Goal: Transaction & Acquisition: Book appointment/travel/reservation

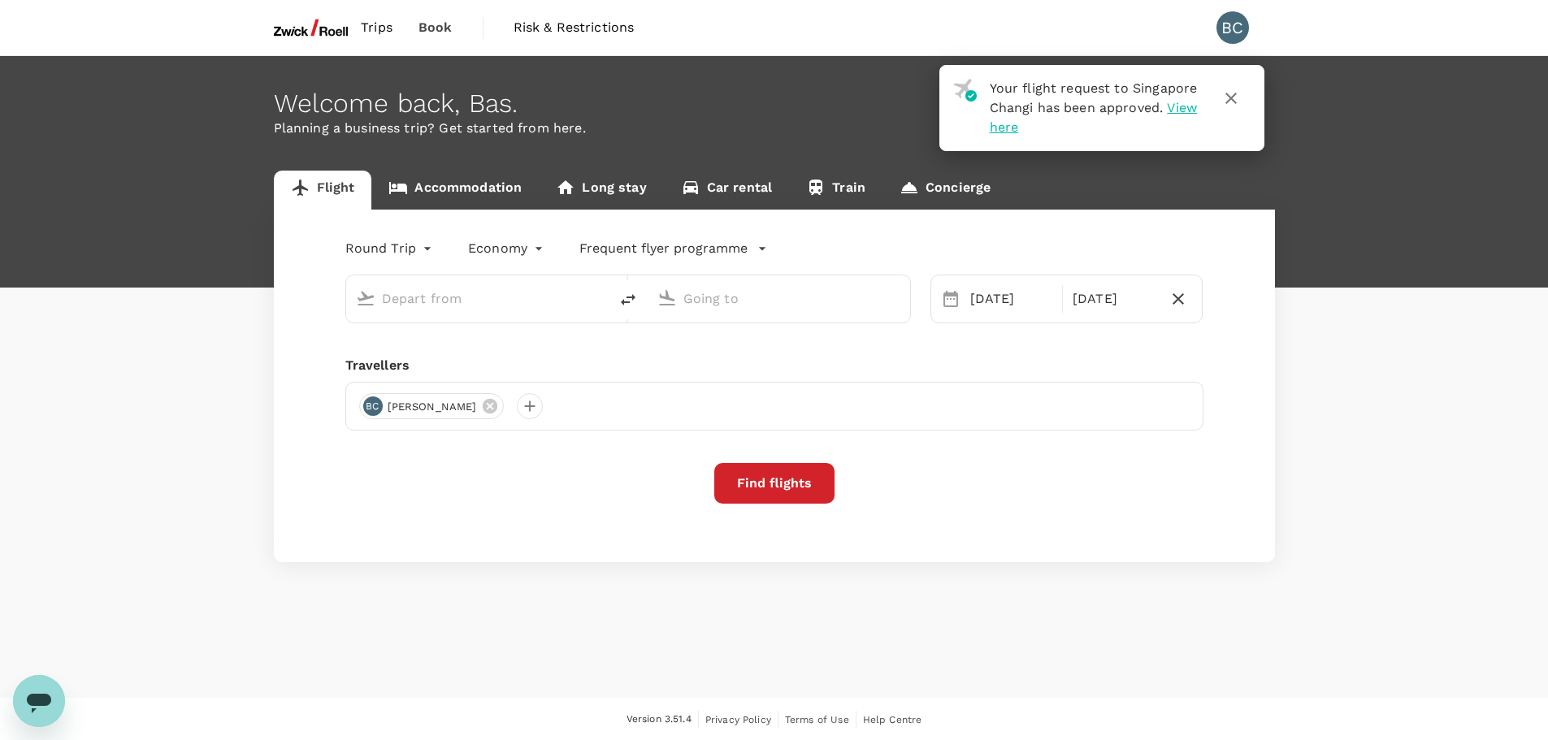
type input "Singapore Changi (SIN)"
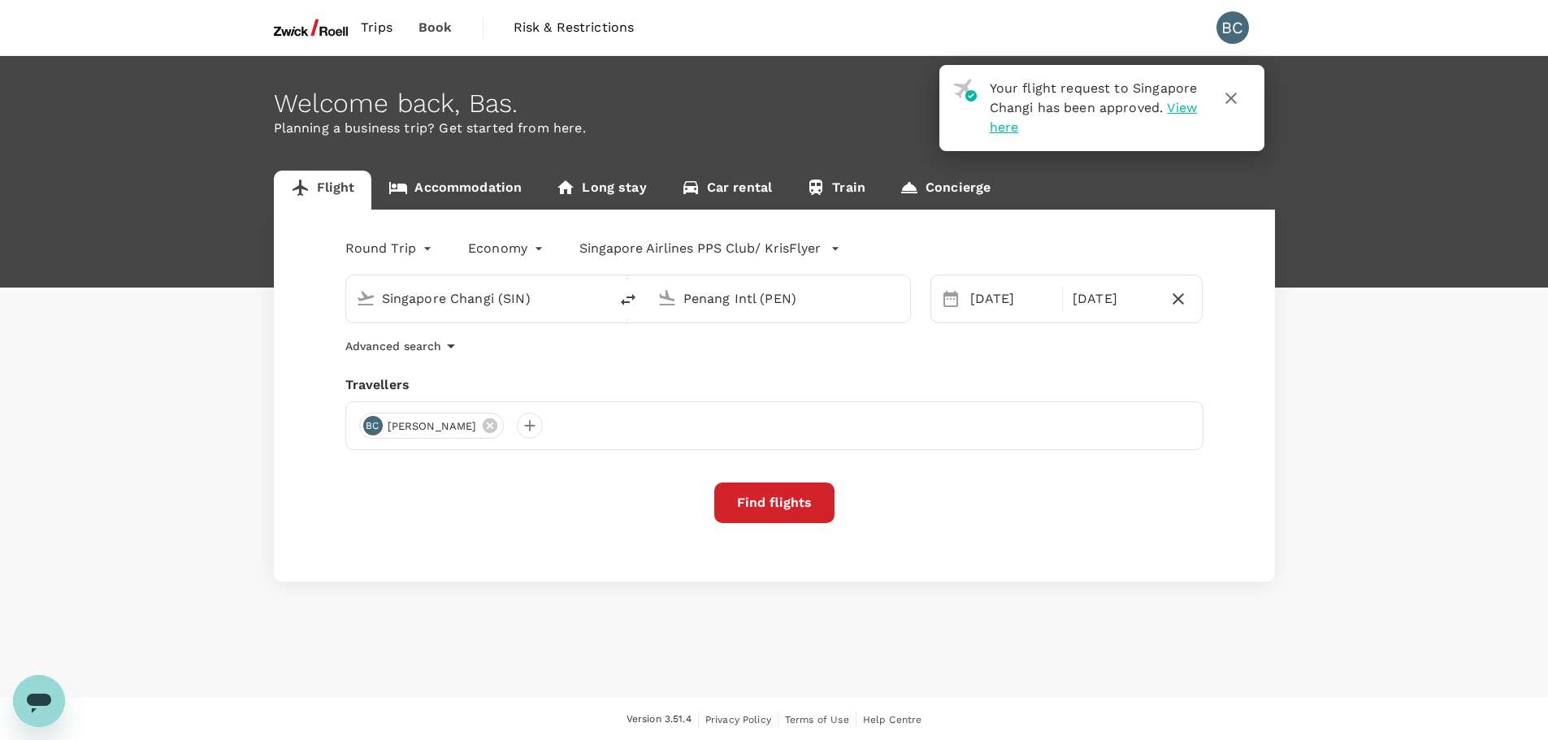
click at [736, 300] on input "Penang Intl (PEN)" at bounding box center [780, 298] width 193 height 25
click at [726, 328] on p "[GEOGRAPHIC_DATA], [GEOGRAPHIC_DATA]" at bounding box center [803, 331] width 325 height 16
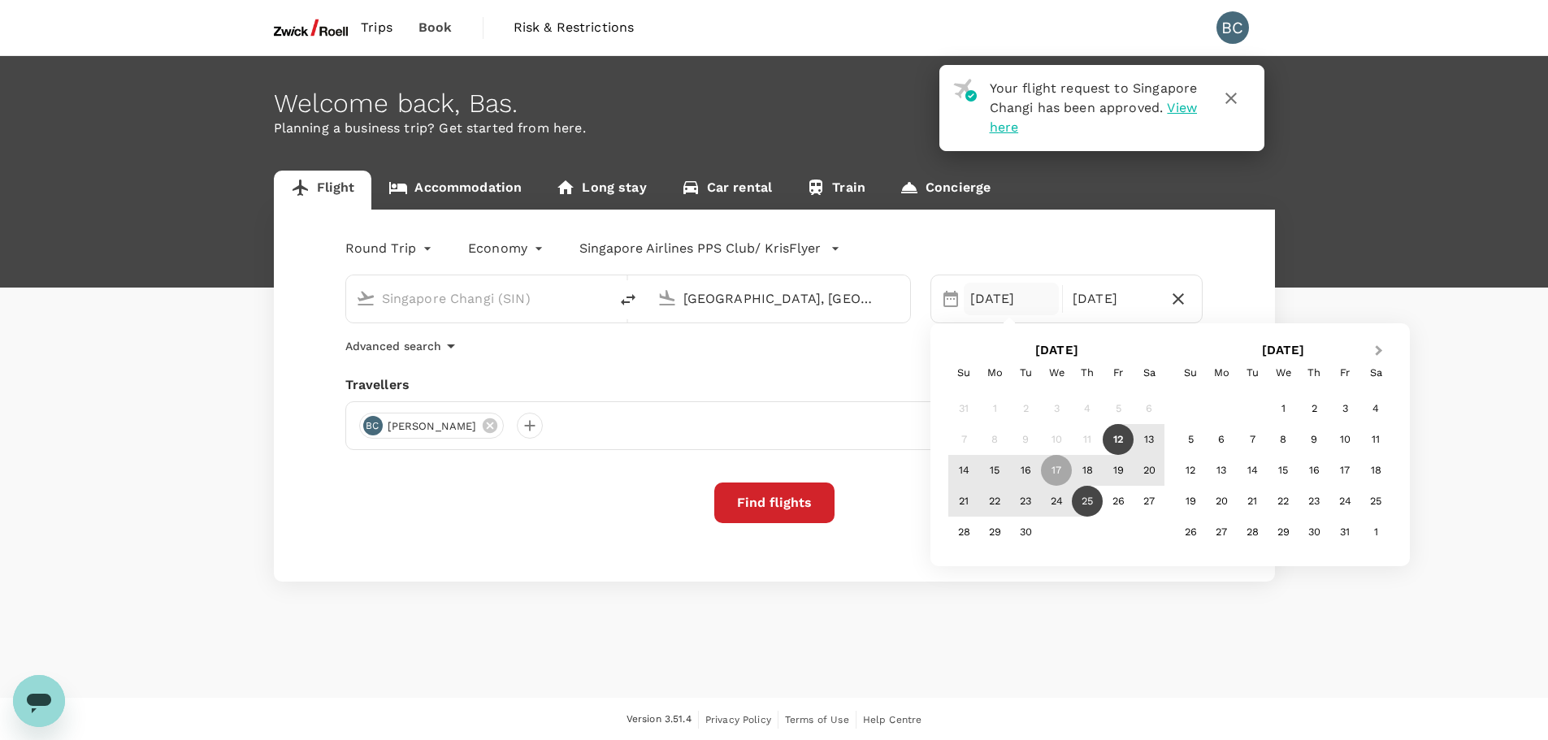
type input "[GEOGRAPHIC_DATA], [GEOGRAPHIC_DATA] (any)"
click at [1379, 350] on span "Next Month" at bounding box center [1379, 351] width 0 height 19
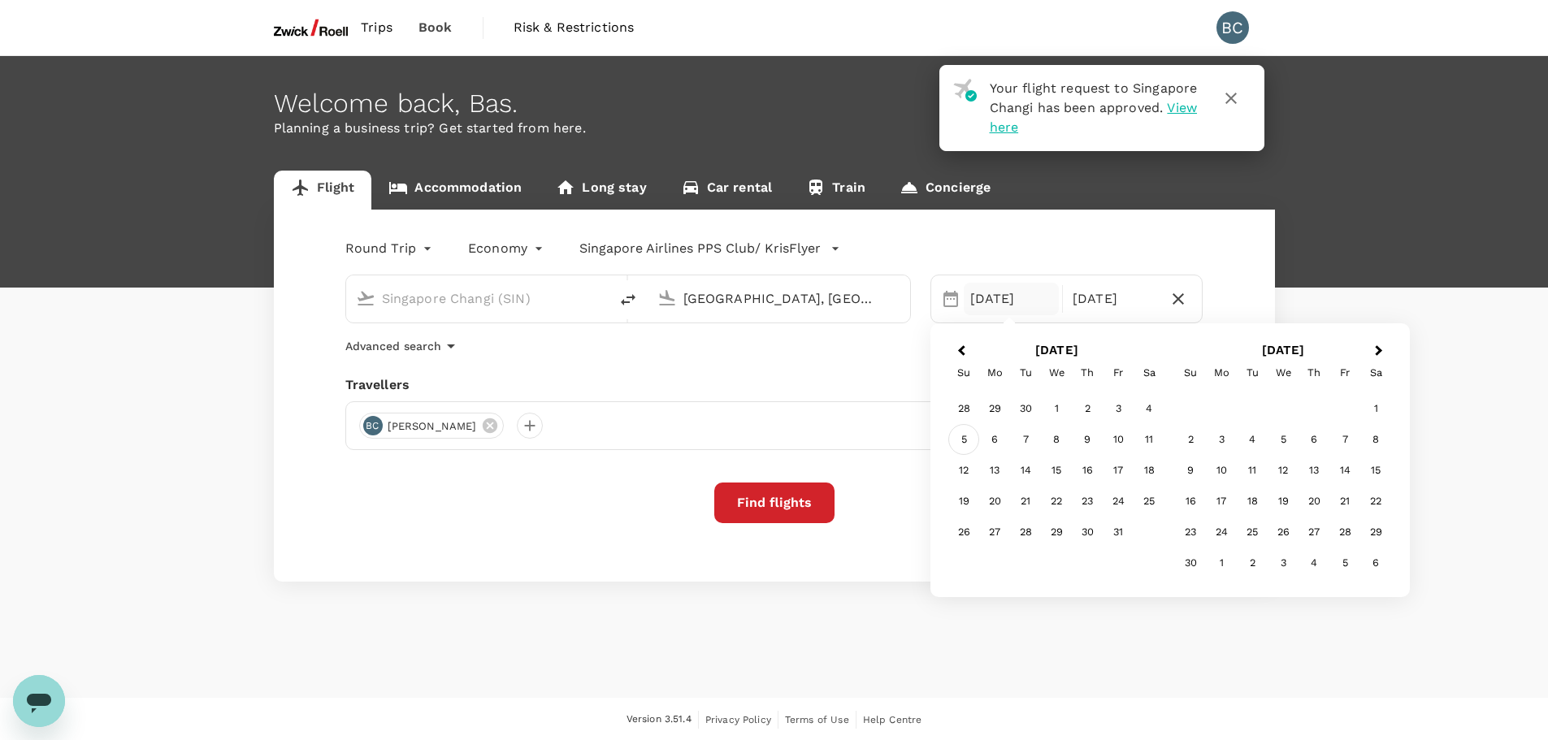
click at [966, 436] on div "5" at bounding box center [964, 439] width 31 height 31
click at [1130, 441] on div "10" at bounding box center [1118, 439] width 31 height 31
click at [979, 297] on div "[DATE]" at bounding box center [1011, 299] width 95 height 33
click at [1197, 442] on div "2" at bounding box center [1190, 439] width 31 height 31
click at [1117, 442] on div "7" at bounding box center [1118, 439] width 31 height 31
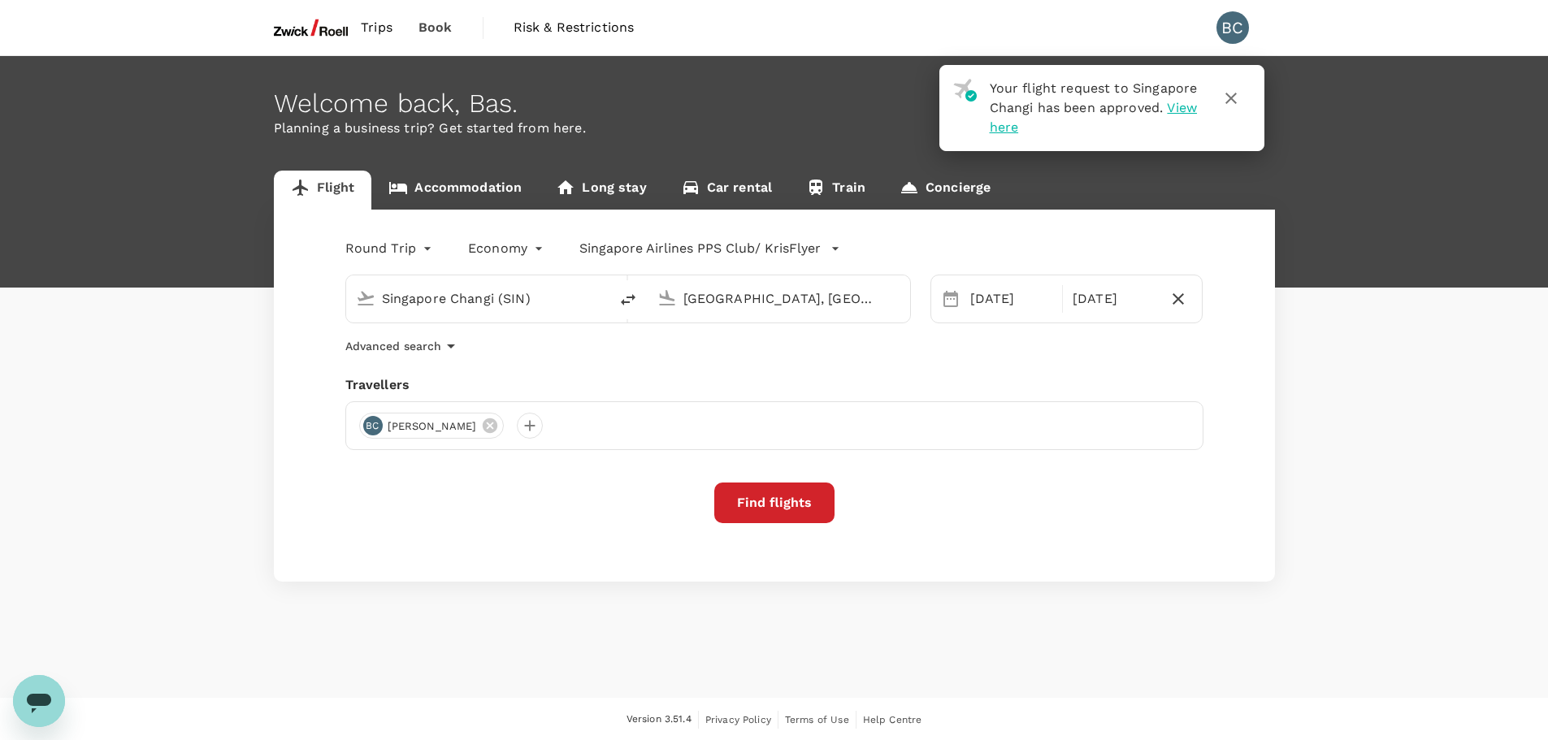
click at [759, 500] on button "Find flights" at bounding box center [774, 503] width 120 height 41
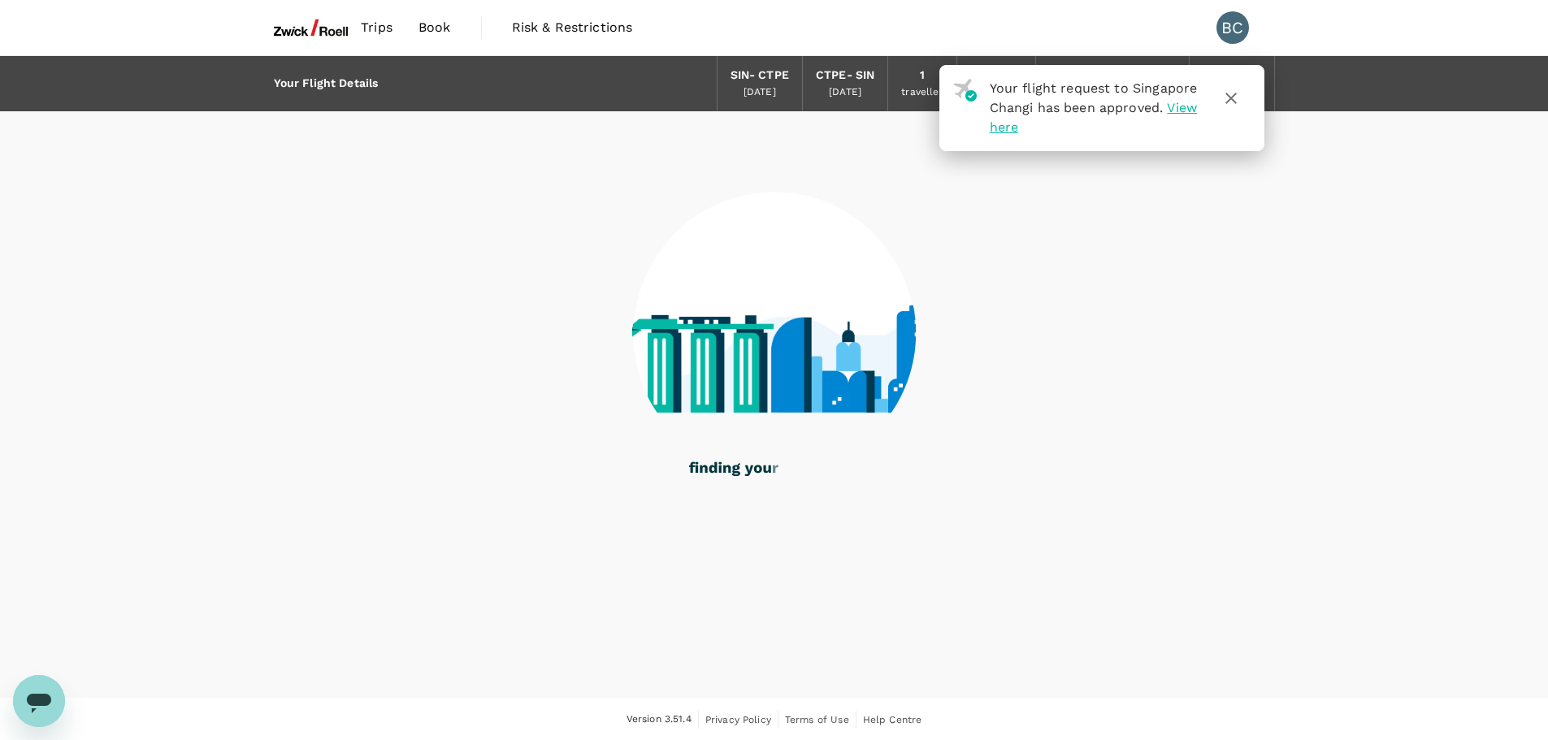
click at [1233, 98] on icon "button" at bounding box center [1232, 99] width 20 height 20
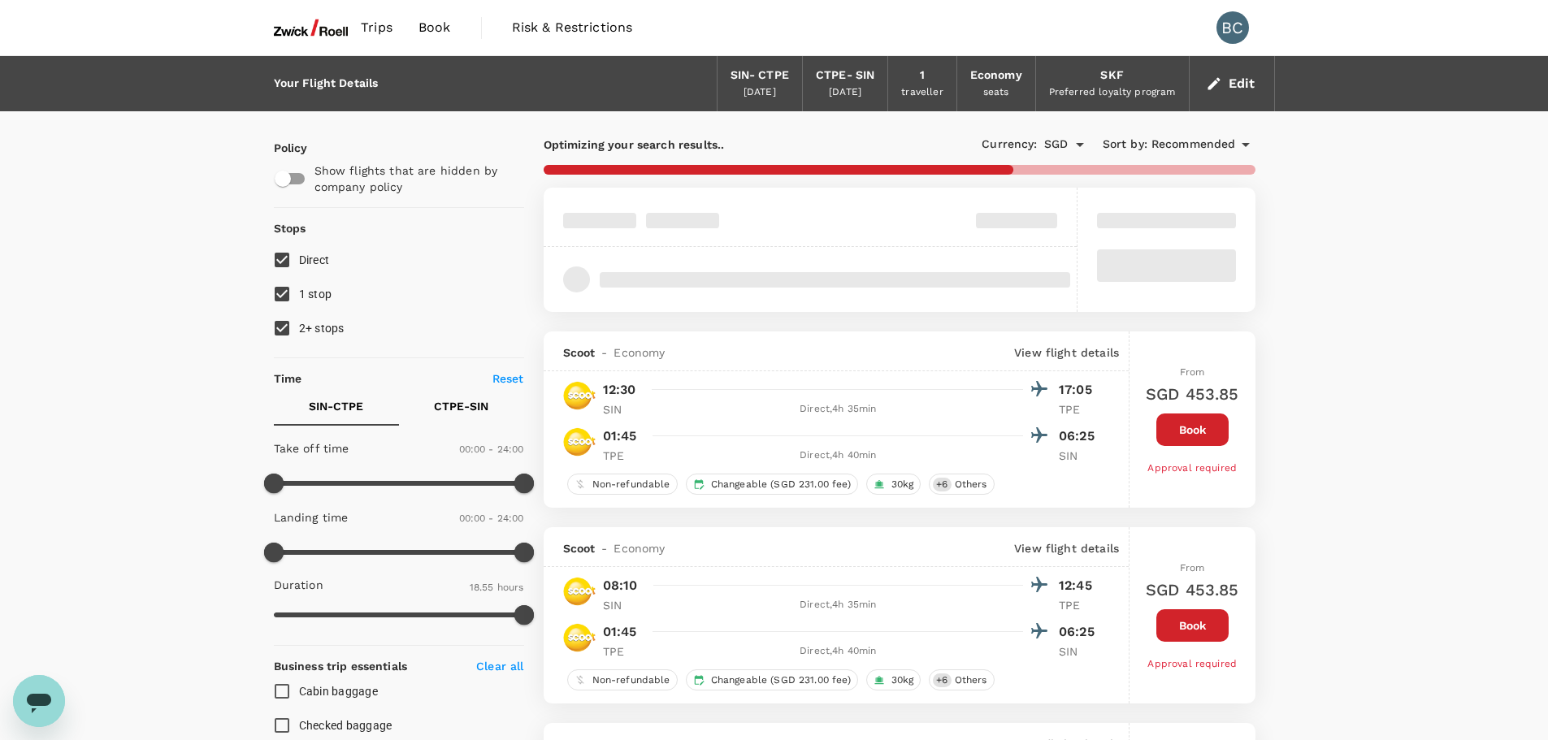
type input "1180"
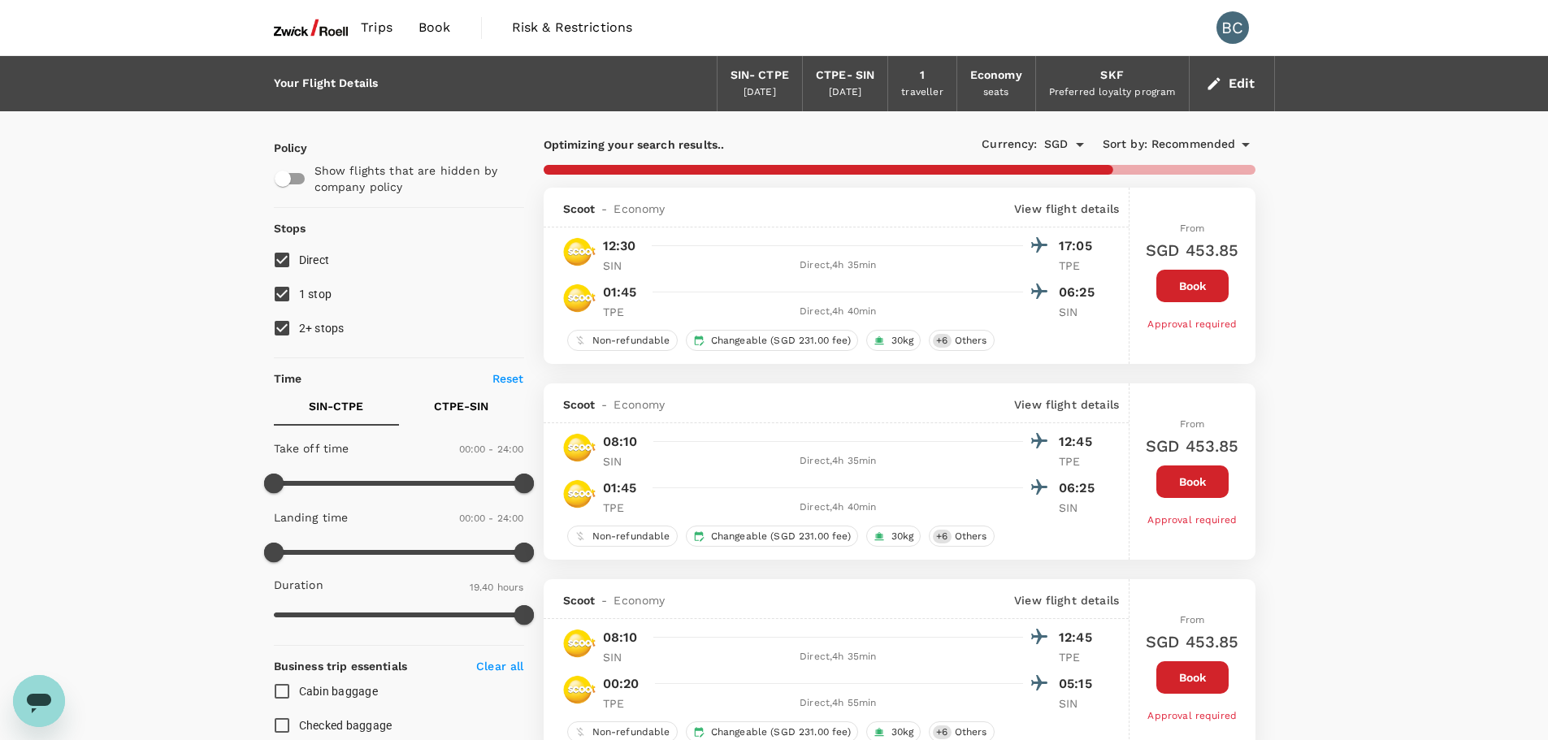
click at [289, 328] on input "2+ stops" at bounding box center [282, 328] width 34 height 34
checkbox input "false"
click at [281, 299] on input "1 stop" at bounding box center [282, 294] width 34 height 34
checkbox input "false"
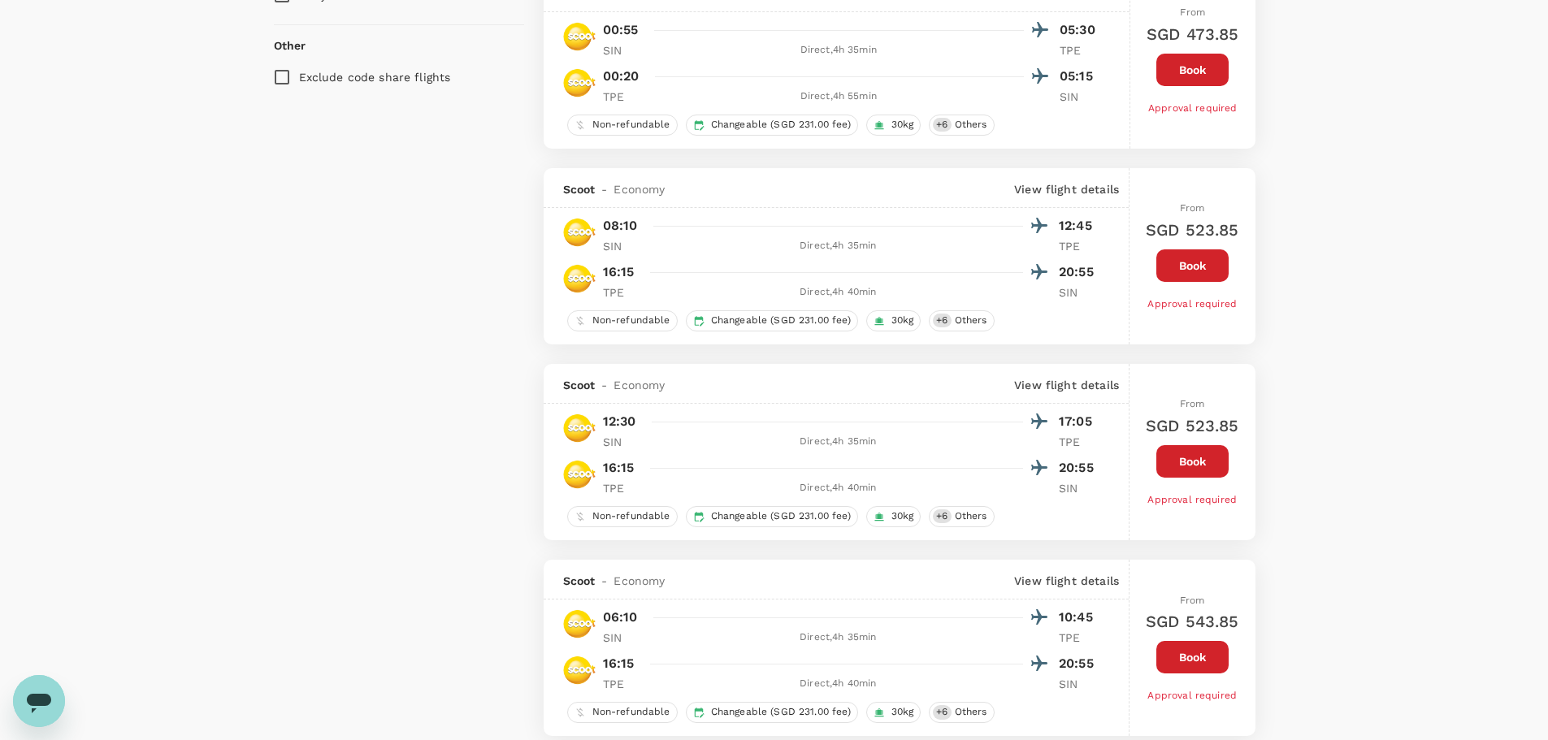
scroll to position [1626, 0]
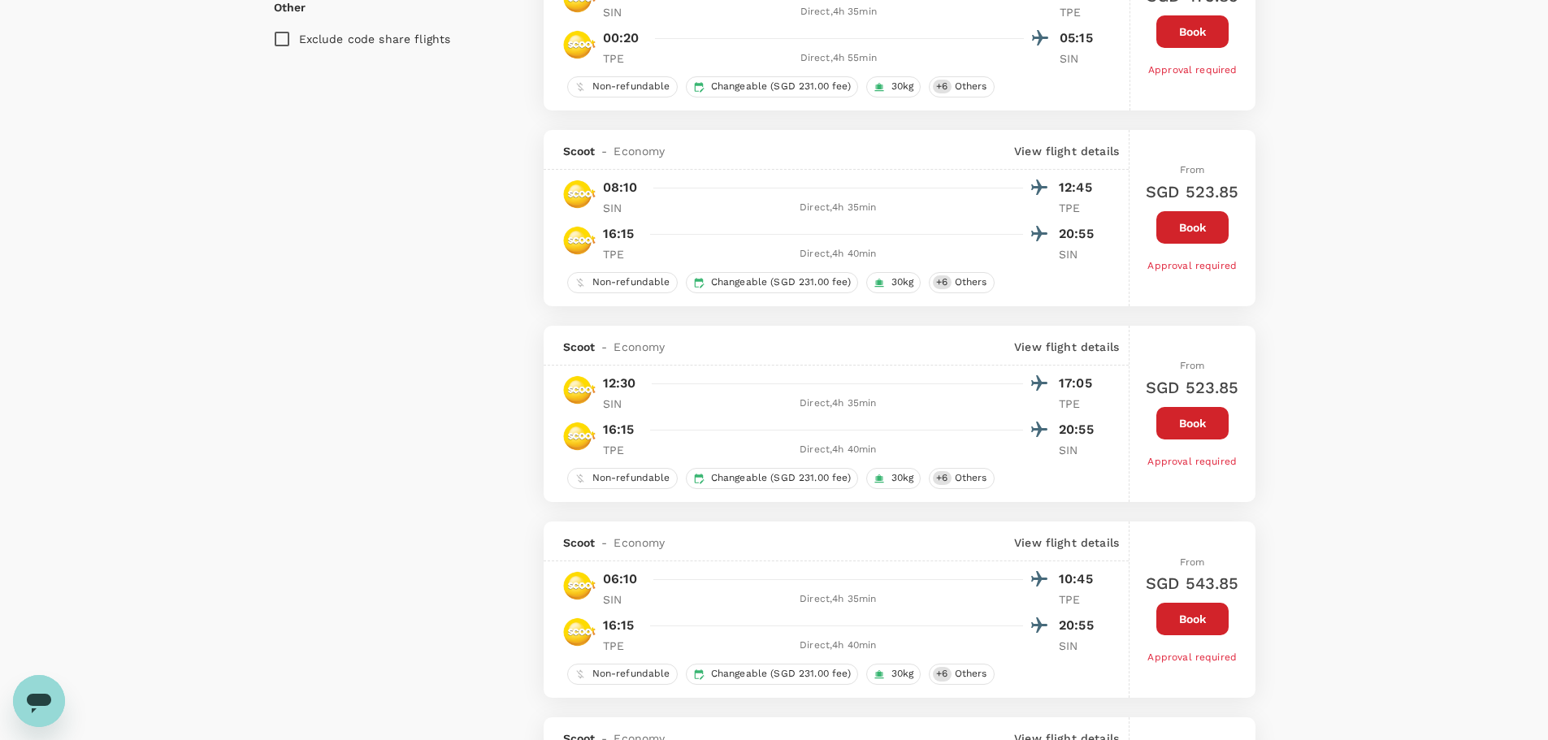
type input "1445"
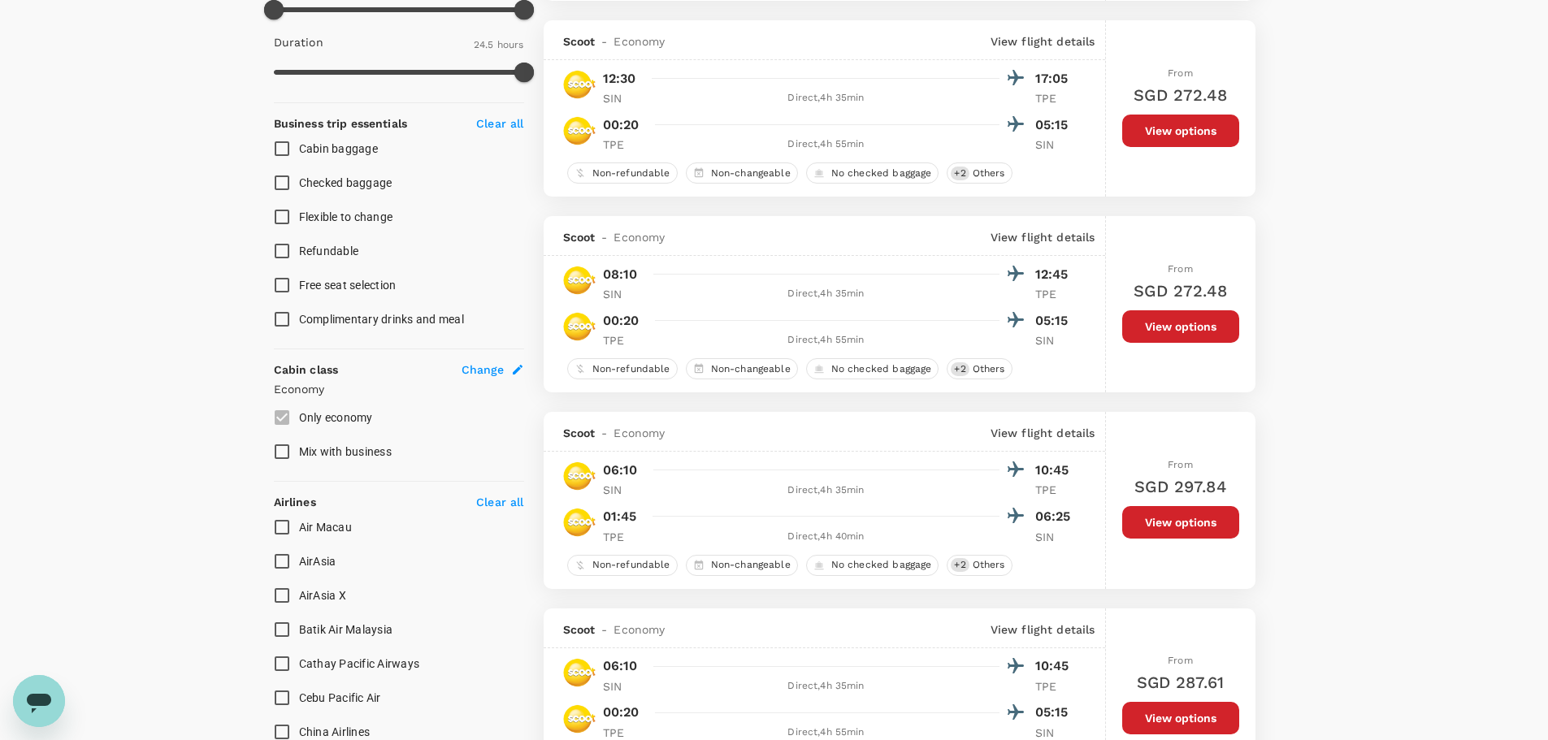
scroll to position [55, 0]
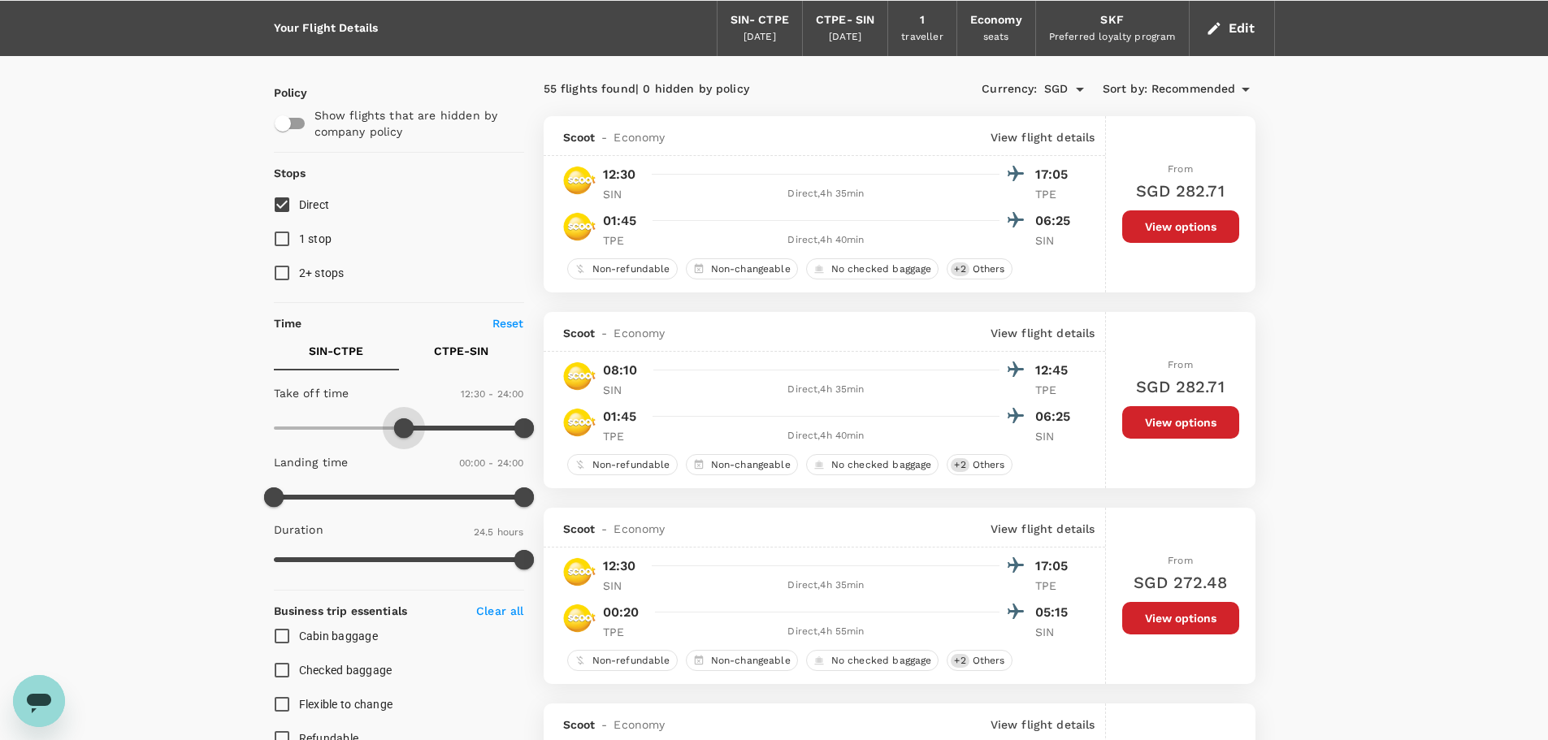
type input "720"
drag, startPoint x: 269, startPoint y: 428, endPoint x: 400, endPoint y: 437, distance: 131.2
click at [400, 437] on span at bounding box center [399, 429] width 20 height 20
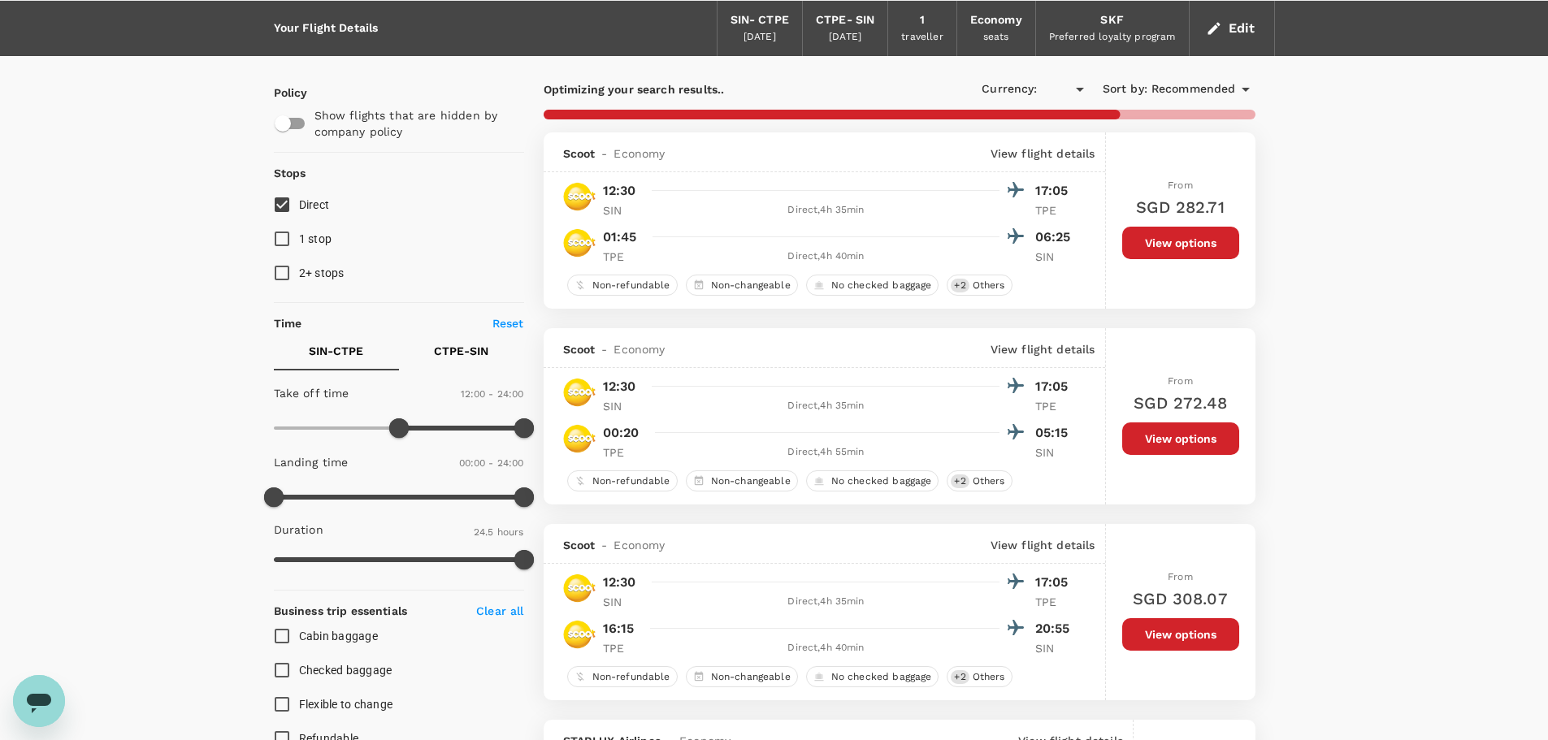
type input "SGD"
click at [343, 354] on p "SIN - CTPE" at bounding box center [336, 351] width 54 height 16
click at [467, 356] on p "CTPE - SIN" at bounding box center [461, 351] width 54 height 16
drag, startPoint x: 276, startPoint y: 421, endPoint x: 480, endPoint y: 435, distance: 204.5
click at [480, 435] on span at bounding box center [482, 429] width 20 height 20
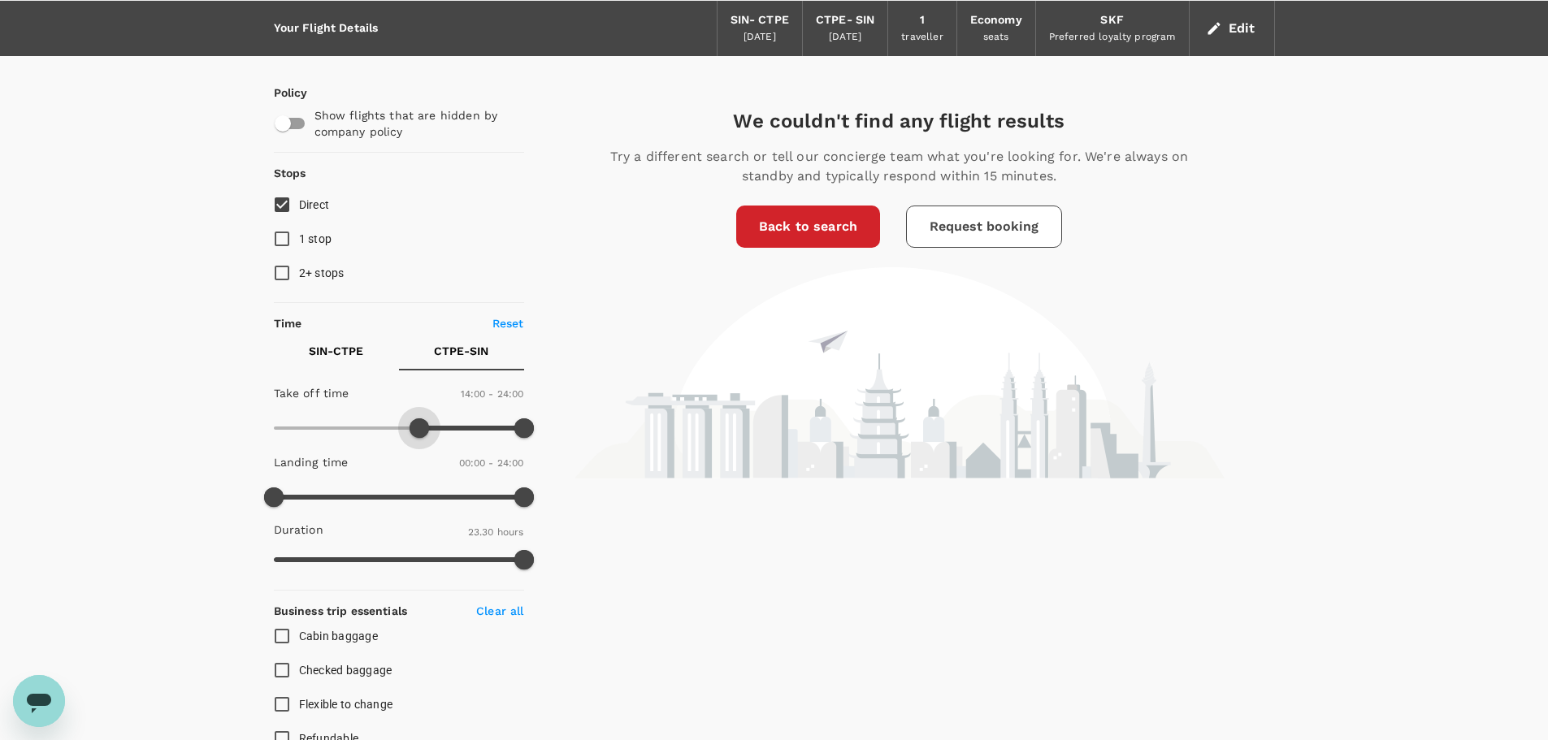
type input "780"
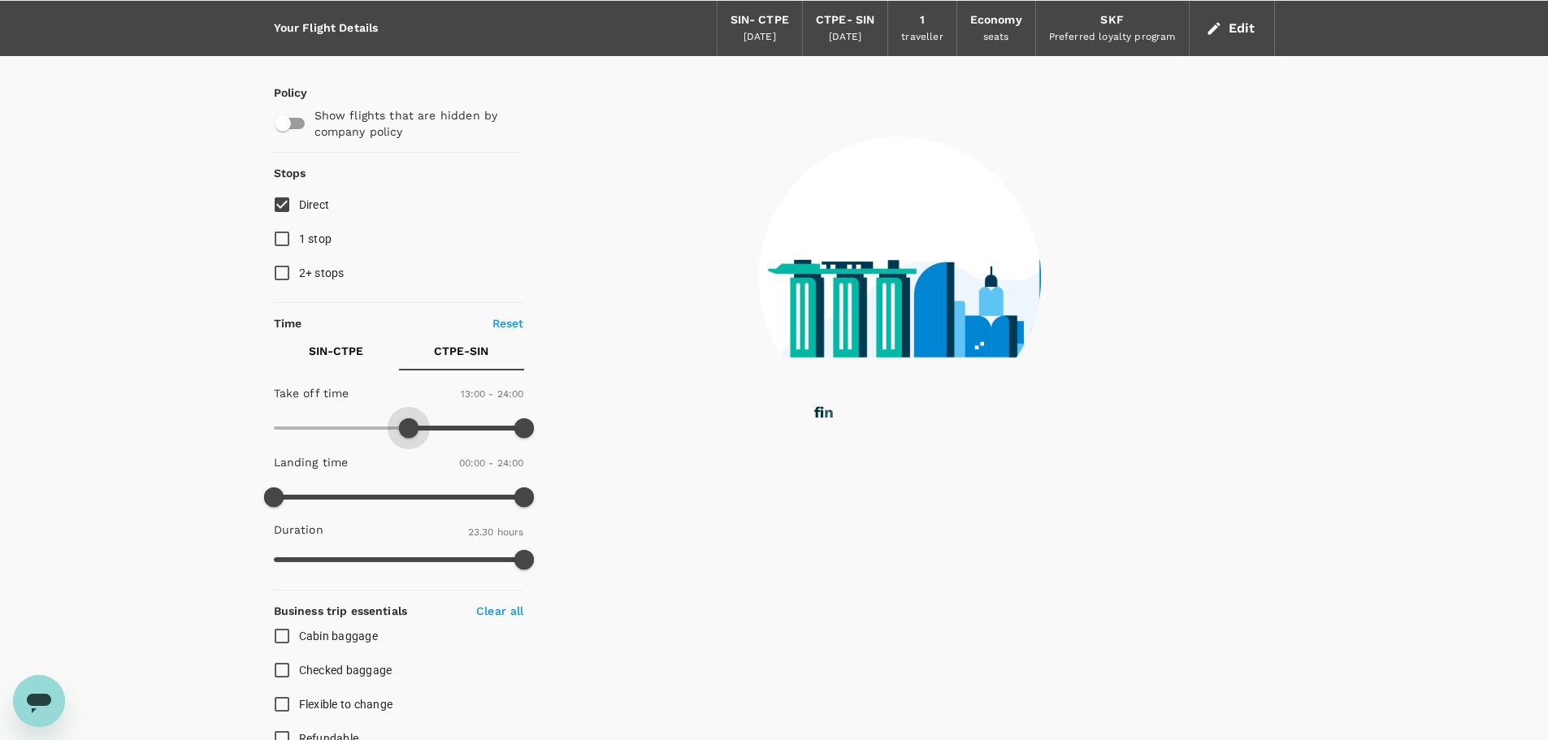
drag, startPoint x: 481, startPoint y: 429, endPoint x: 411, endPoint y: 428, distance: 69.9
click at [411, 428] on span at bounding box center [409, 429] width 20 height 20
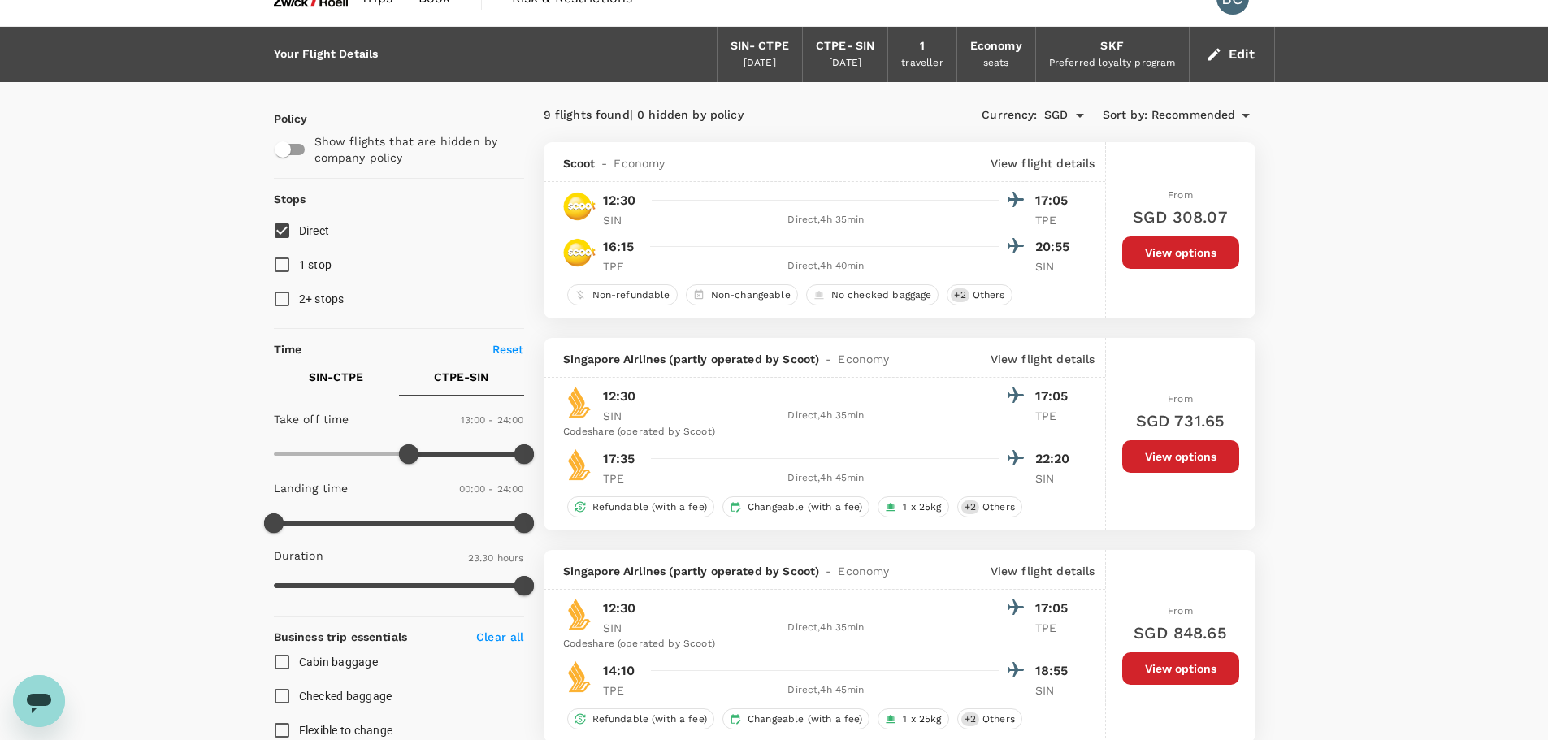
scroll to position [0, 0]
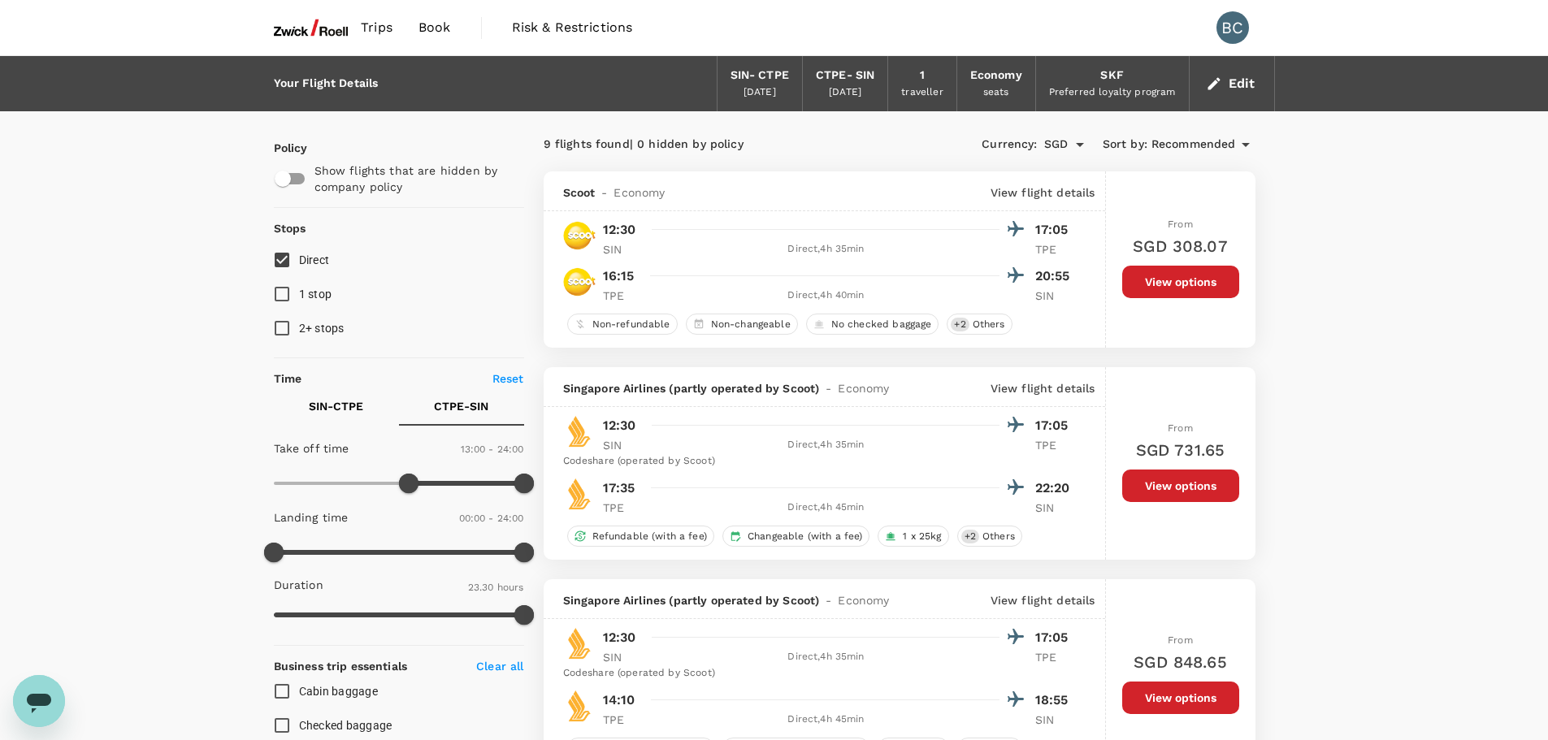
click at [833, 93] on div "[DATE]" at bounding box center [845, 93] width 33 height 16
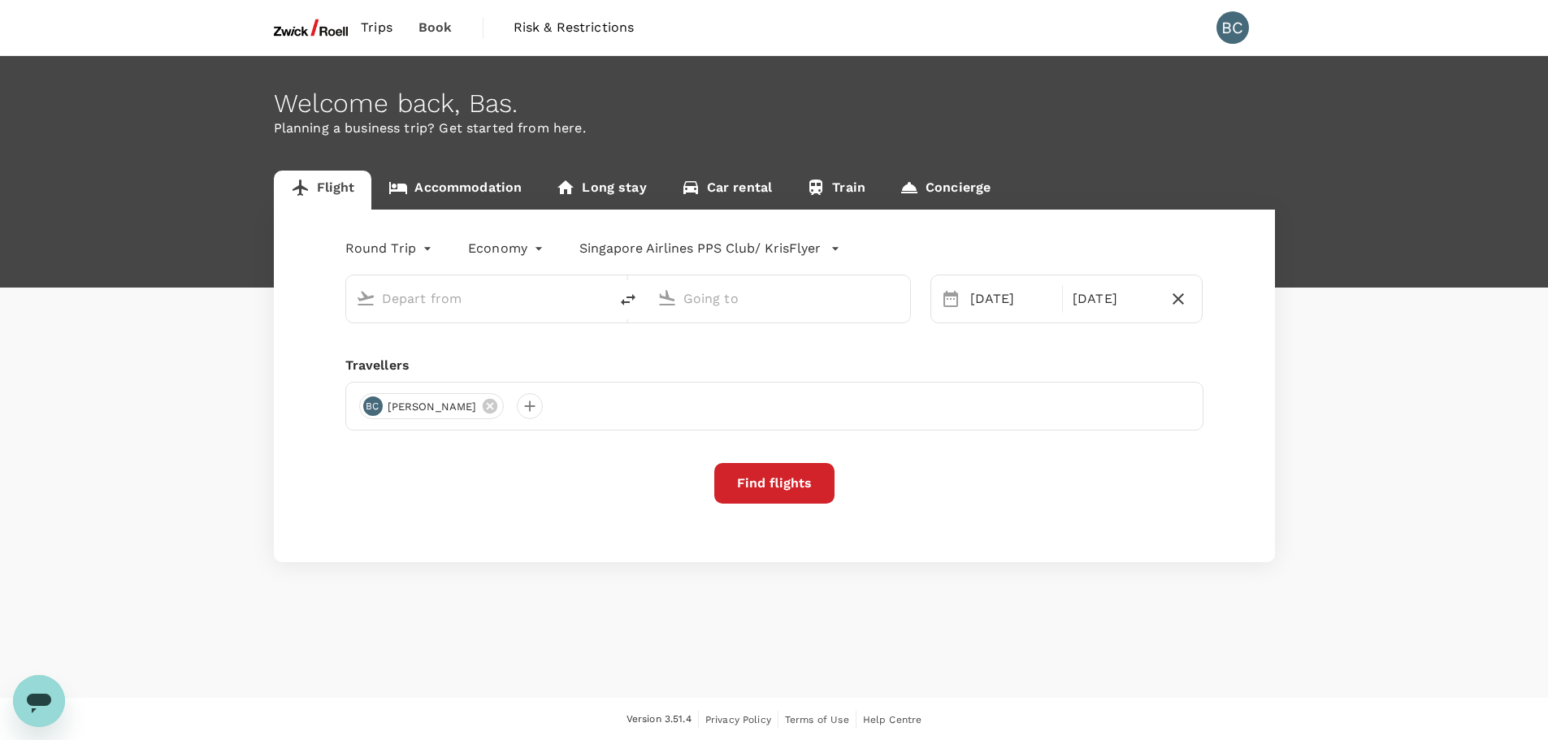
type input "Singapore Changi (SIN)"
type input "[GEOGRAPHIC_DATA], [GEOGRAPHIC_DATA] (any)"
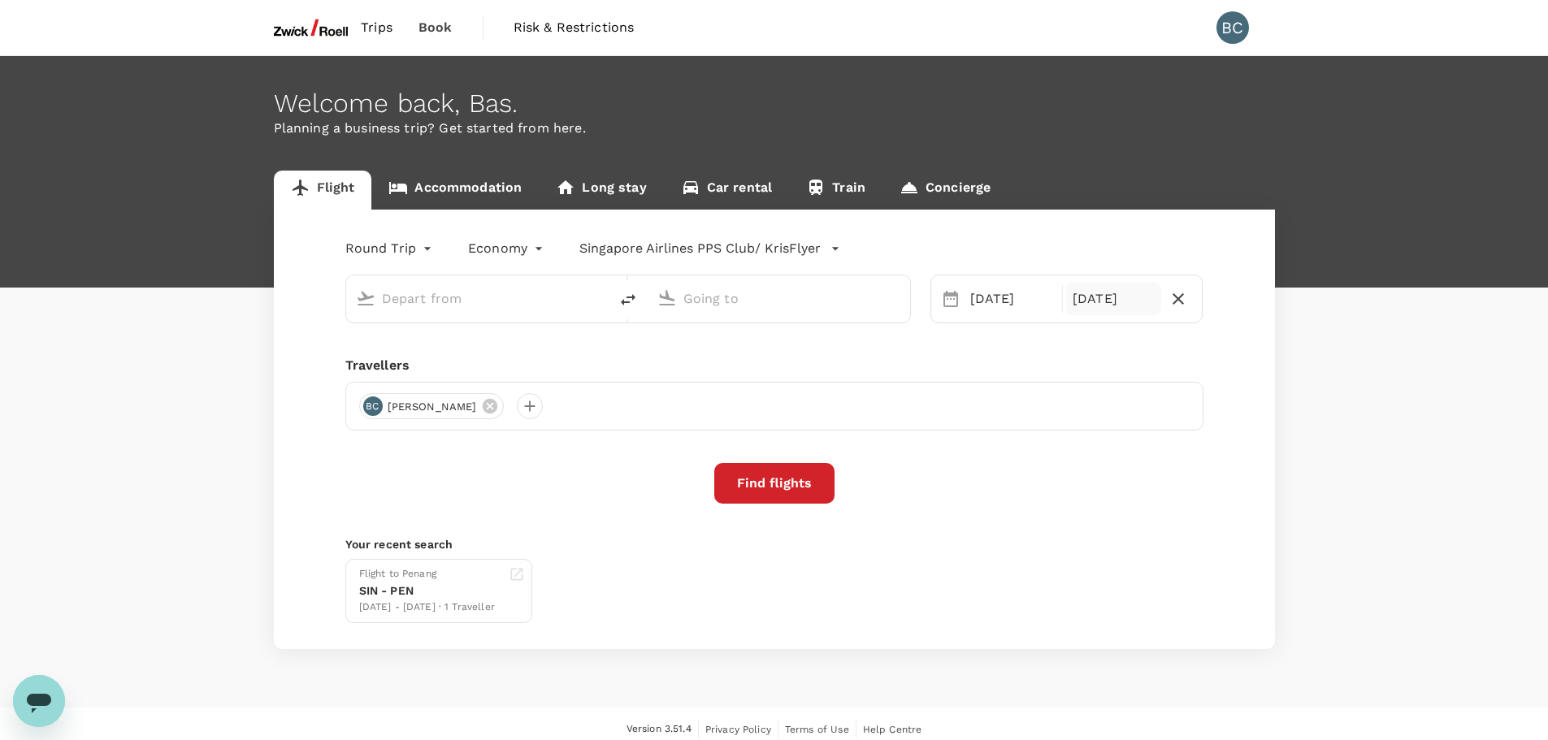
type input "Singapore Changi (SIN)"
type input "[GEOGRAPHIC_DATA], [GEOGRAPHIC_DATA] (any)"
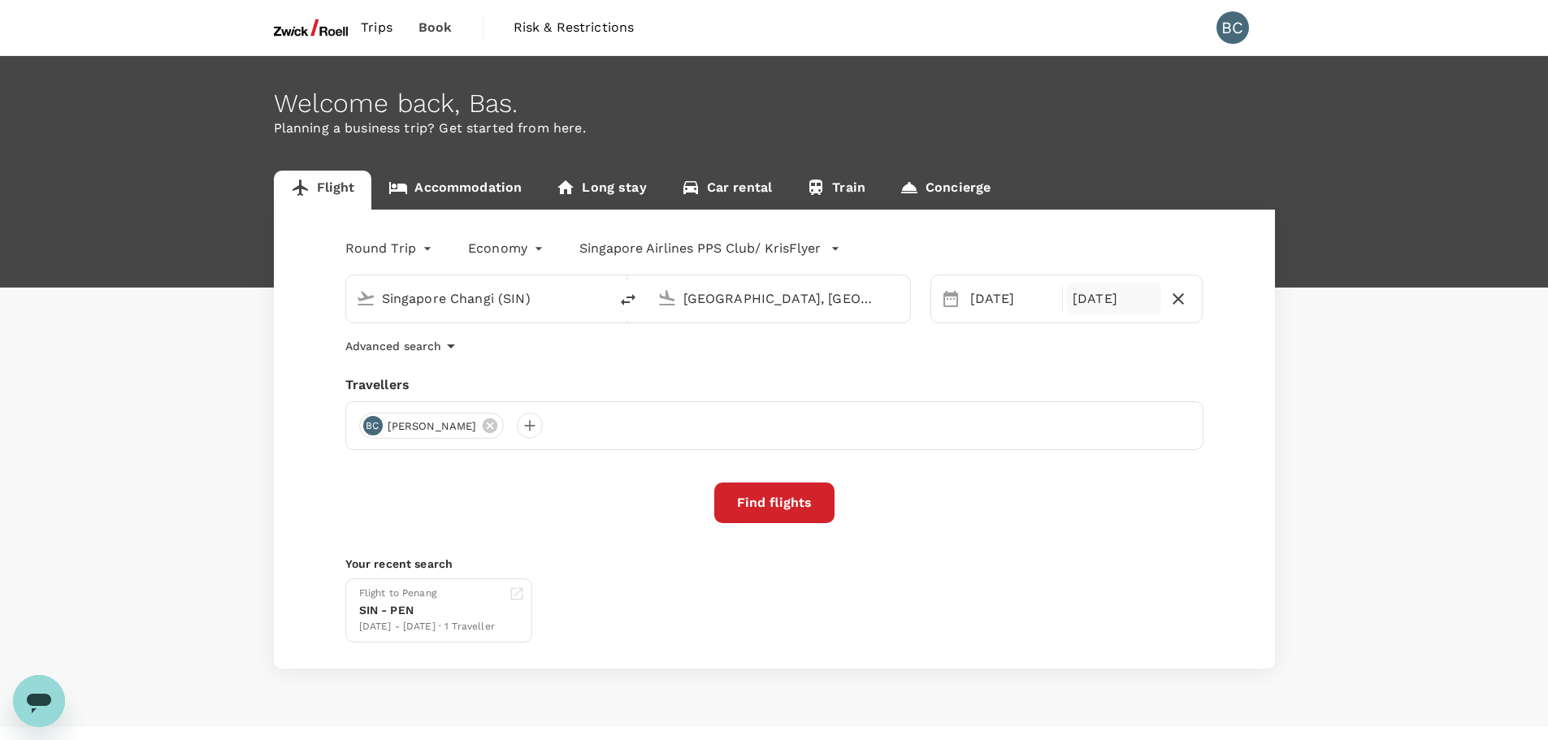
click at [1109, 293] on div "[DATE]" at bounding box center [1113, 299] width 95 height 33
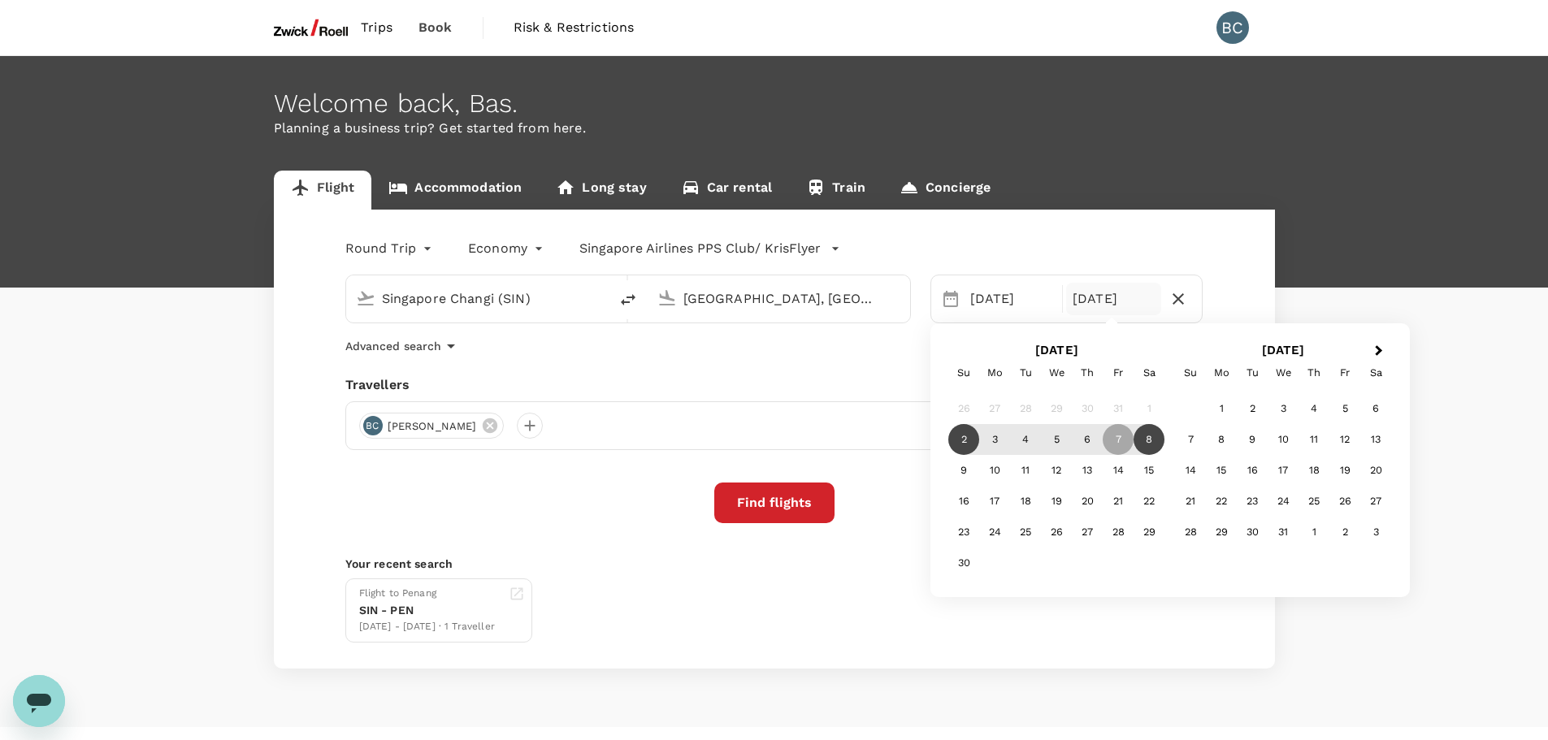
click at [1150, 432] on div "8" at bounding box center [1149, 439] width 31 height 31
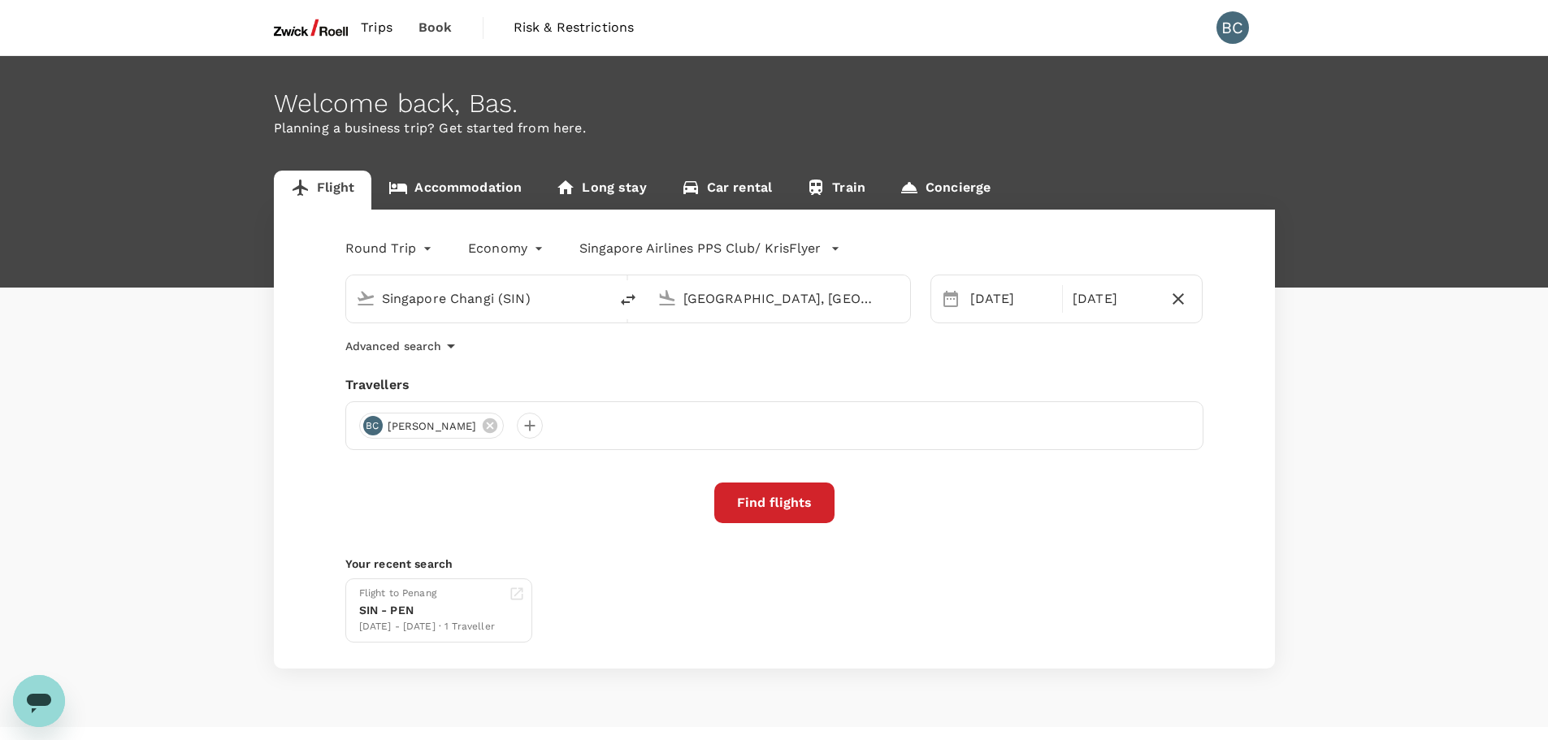
click at [800, 511] on button "Find flights" at bounding box center [774, 503] width 120 height 41
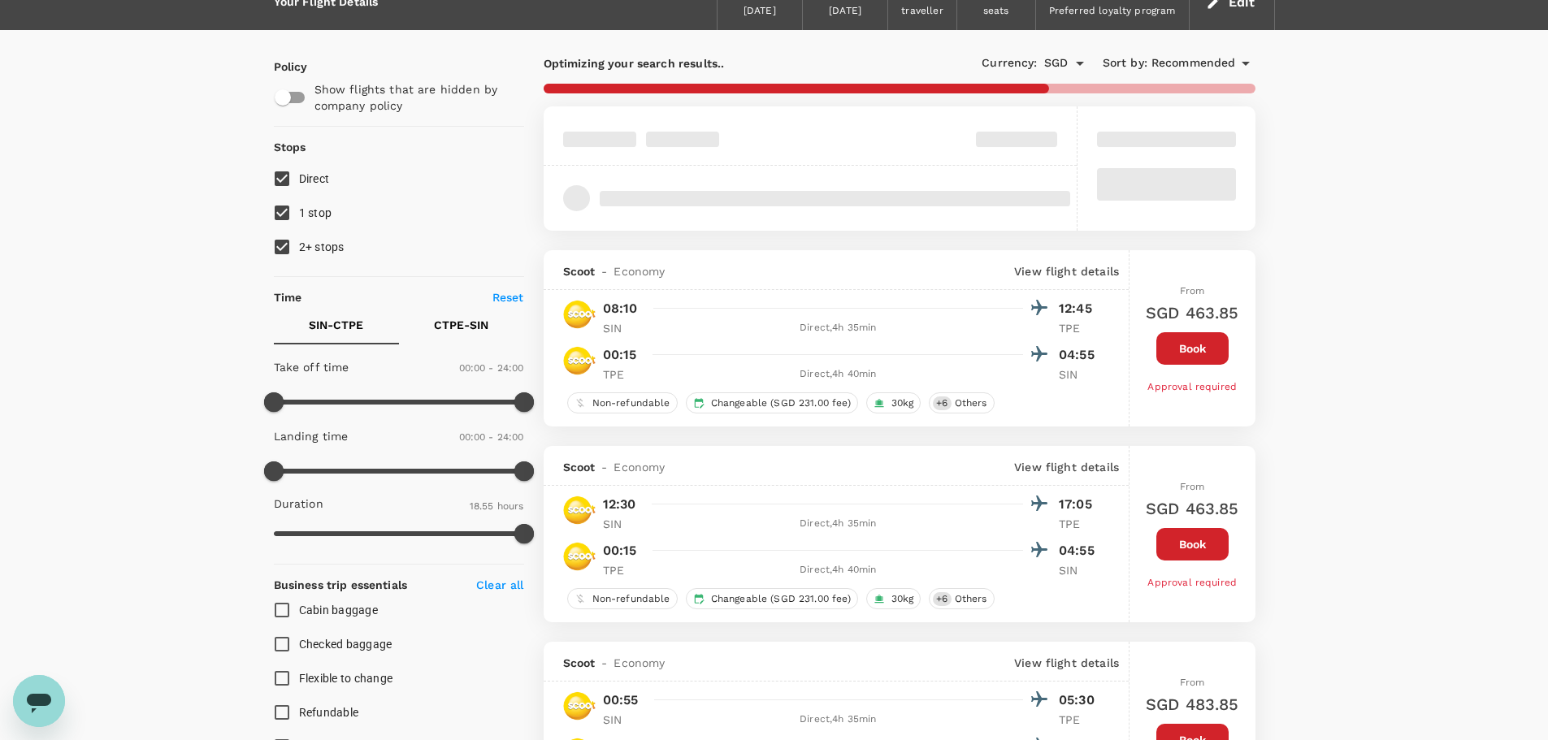
type input "1180"
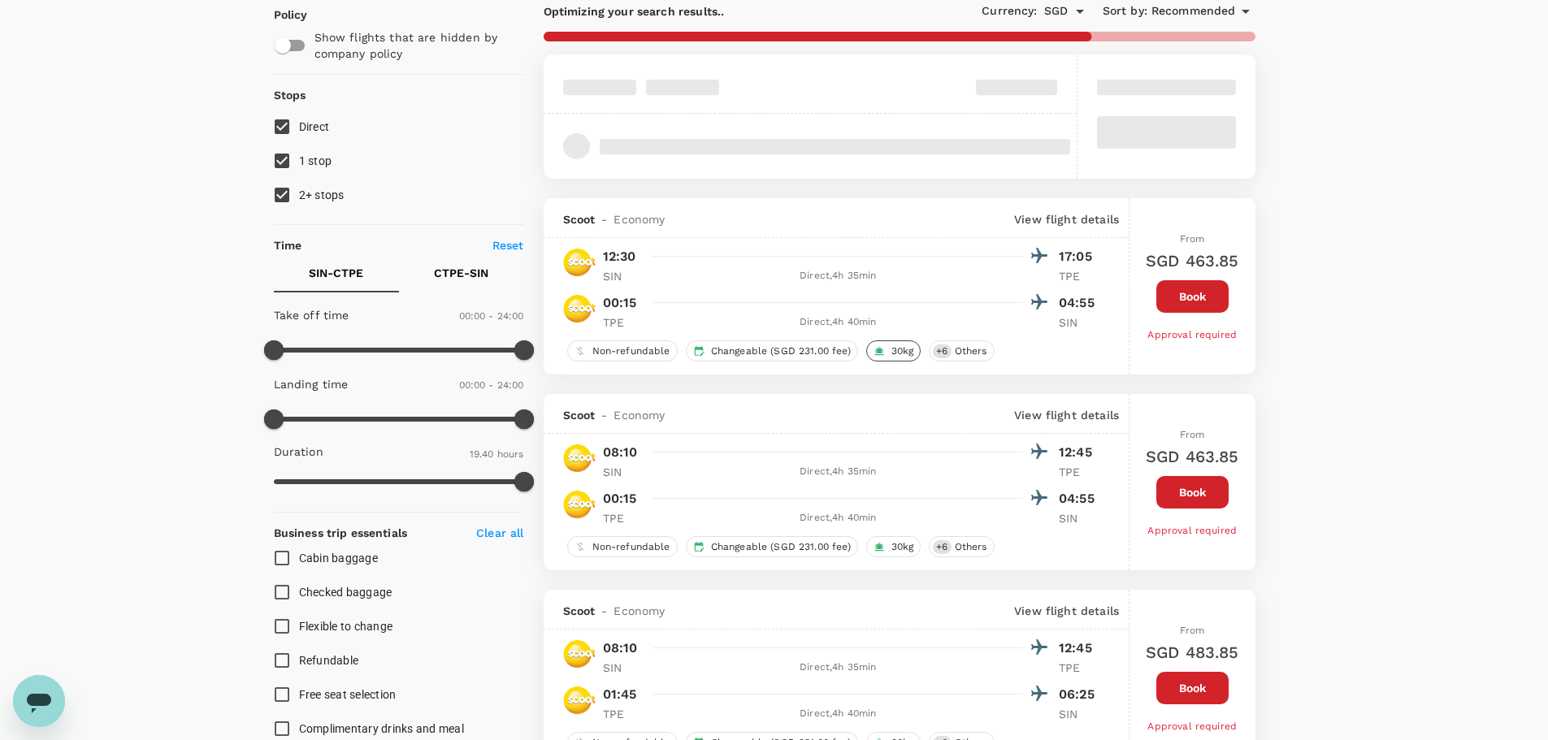
scroll to position [163, 0]
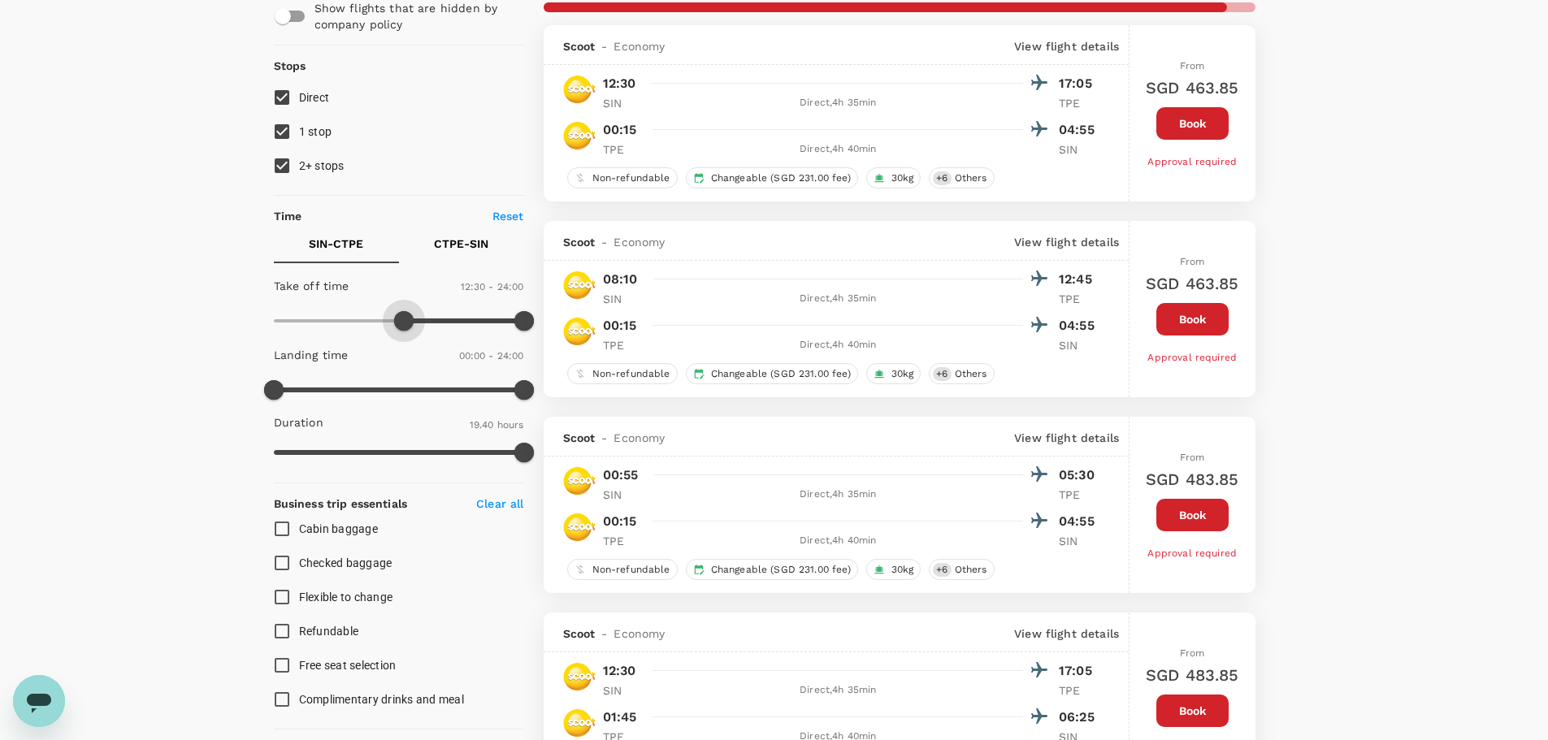
drag, startPoint x: 277, startPoint y: 320, endPoint x: 402, endPoint y: 325, distance: 124.5
click at [402, 325] on span at bounding box center [404, 321] width 20 height 20
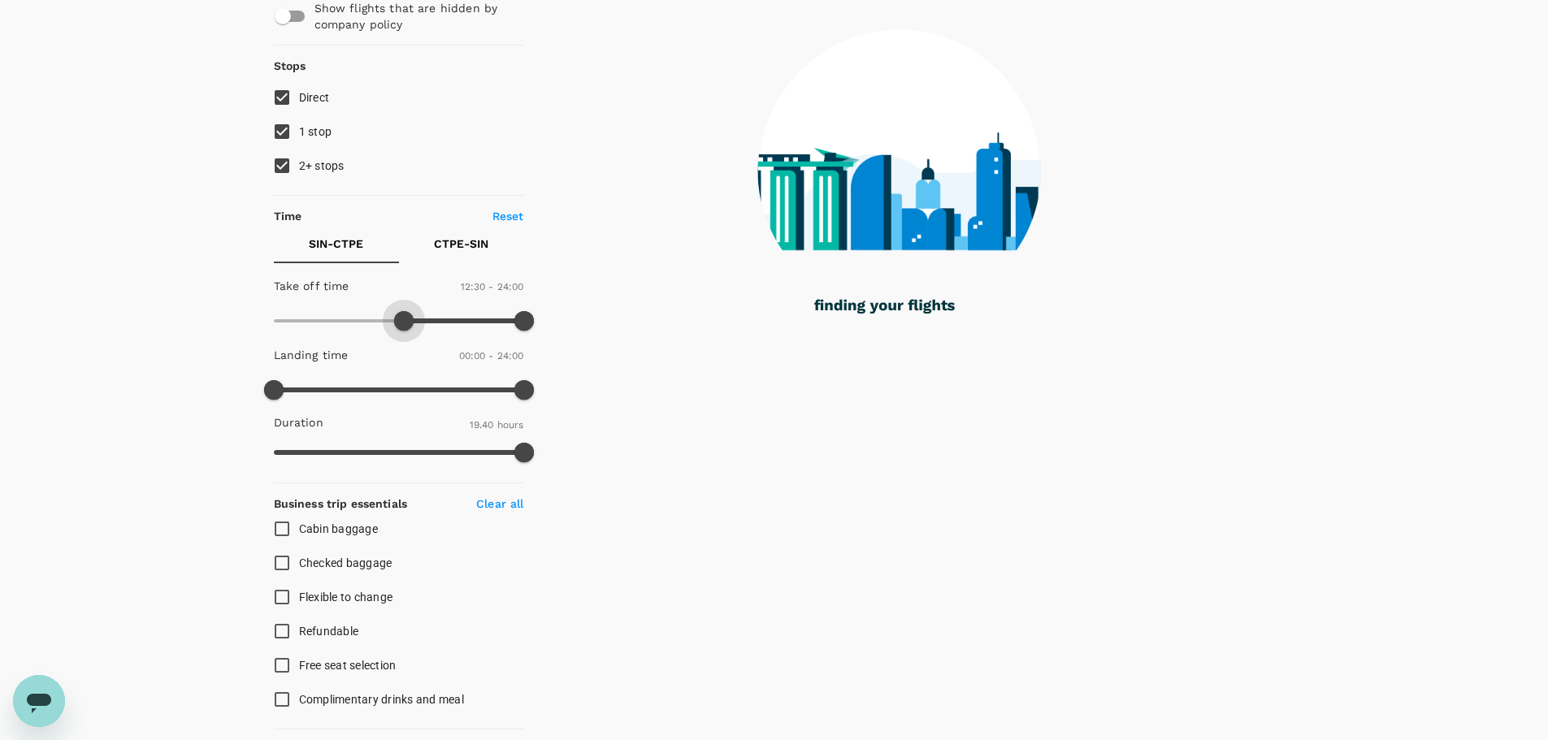
type input "720"
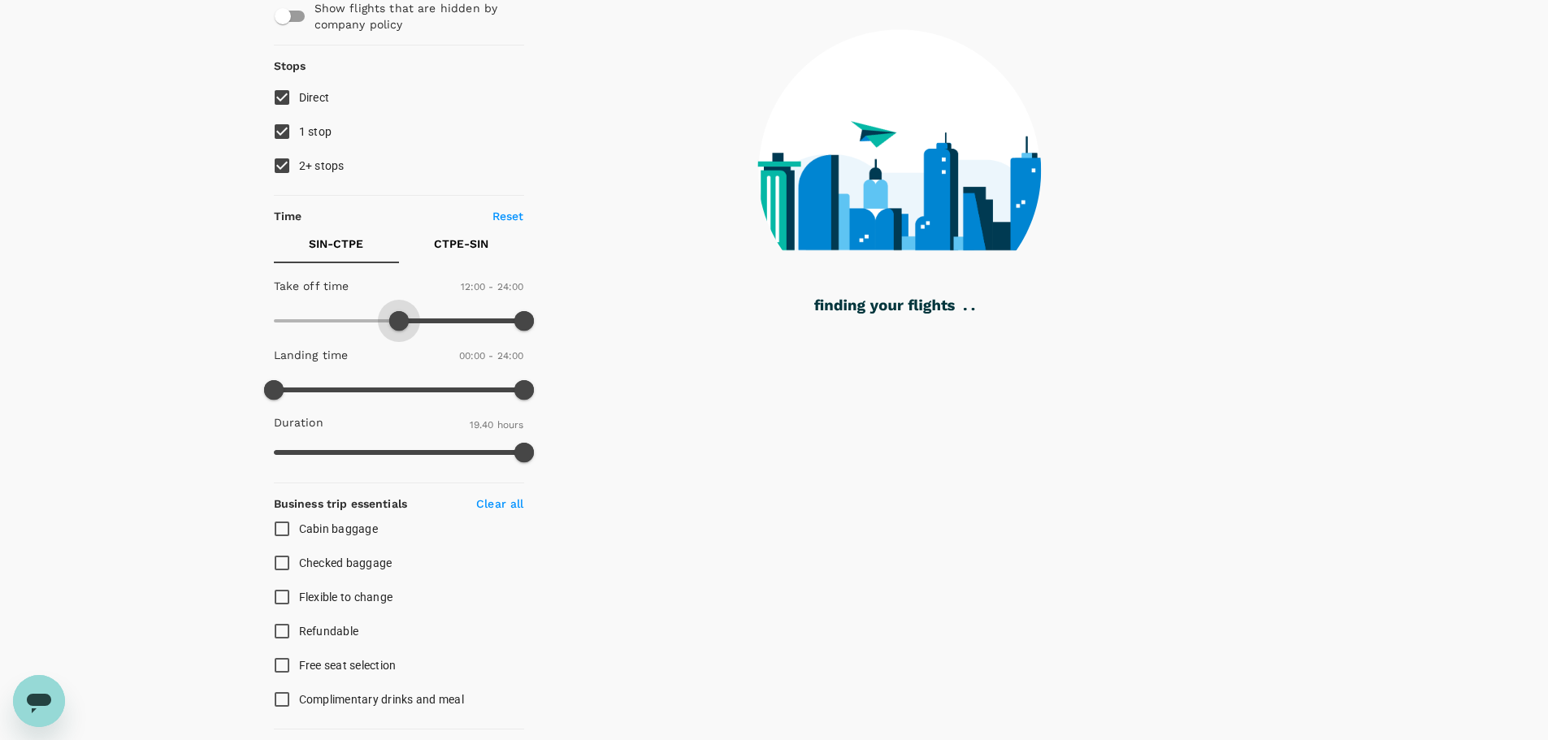
drag, startPoint x: 406, startPoint y: 320, endPoint x: 397, endPoint y: 321, distance: 9.0
click at [397, 321] on span at bounding box center [399, 321] width 20 height 20
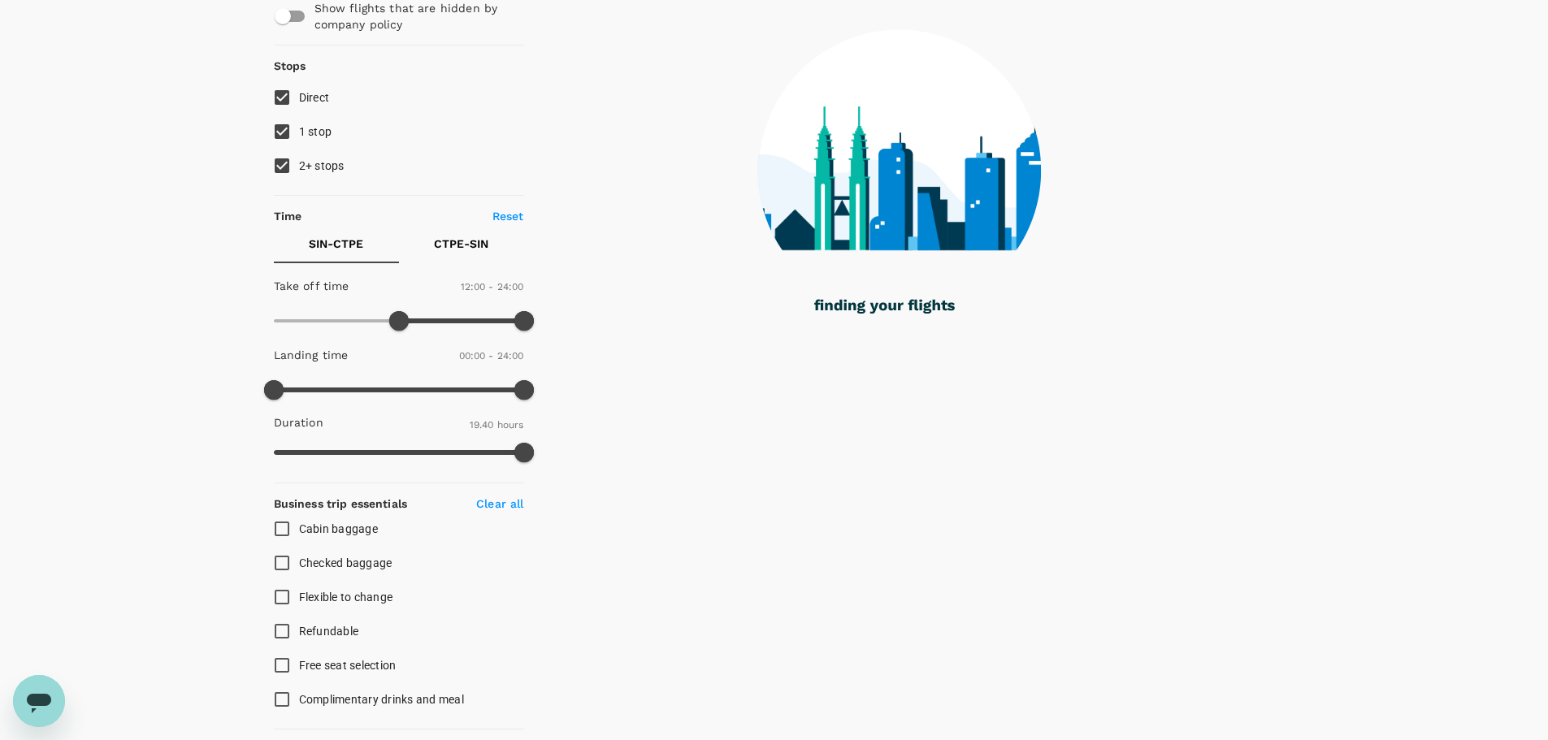
click at [290, 139] on input "1 stop" at bounding box center [282, 132] width 34 height 34
checkbox input "false"
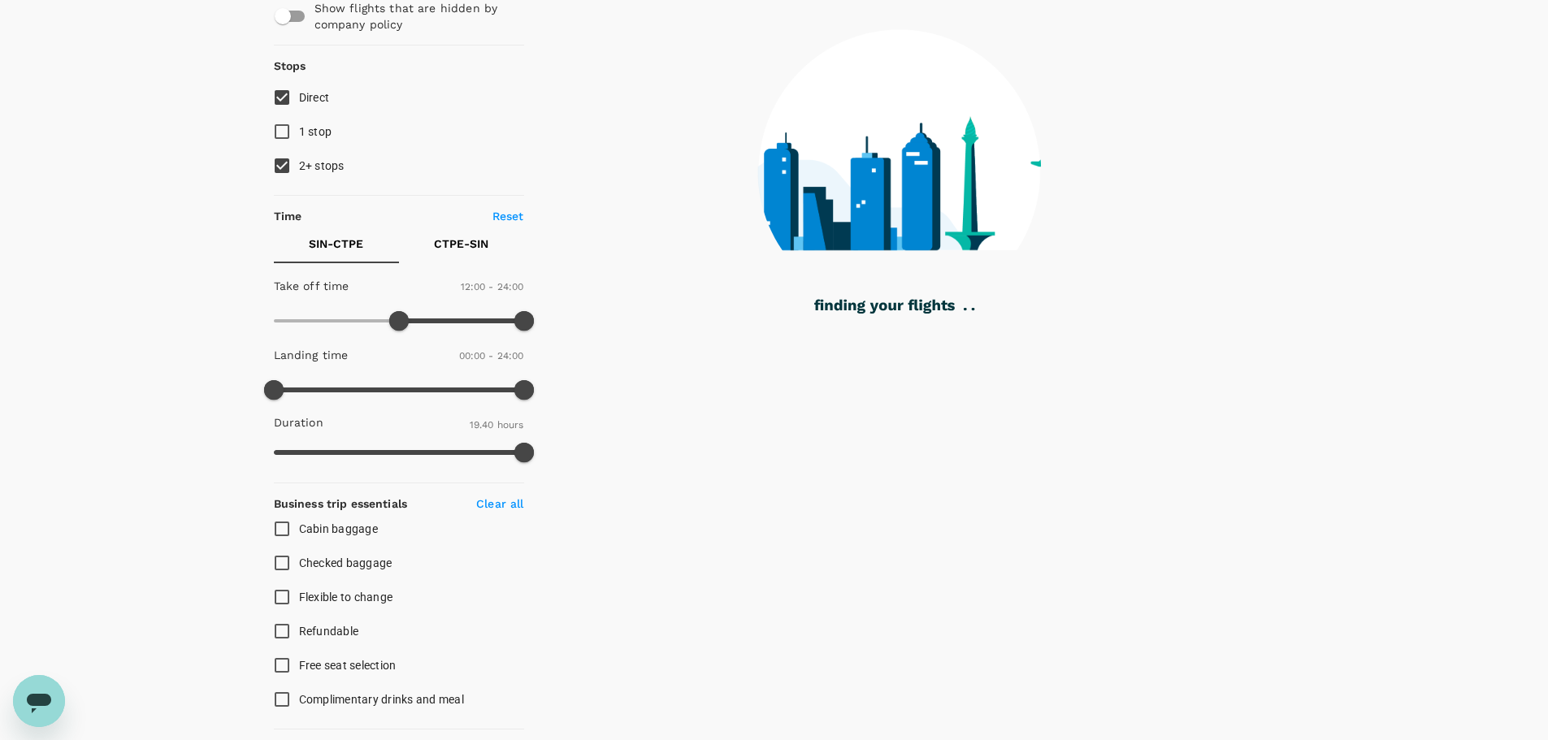
click at [284, 165] on input "2+ stops" at bounding box center [282, 166] width 34 height 34
checkbox input "false"
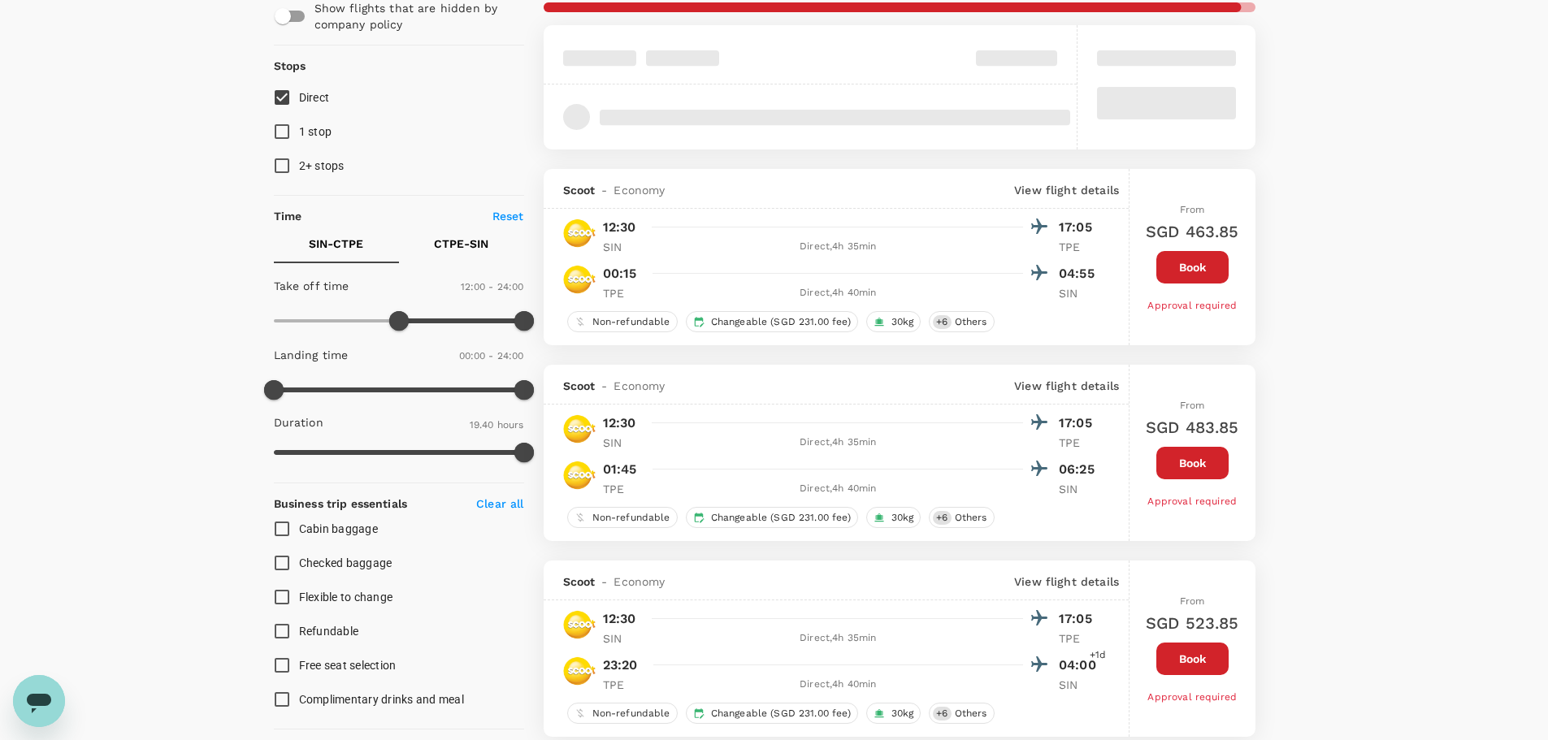
click at [472, 252] on p "CTPE - SIN" at bounding box center [461, 244] width 54 height 16
type input "150"
drag, startPoint x: 520, startPoint y: 319, endPoint x: 300, endPoint y: 348, distance: 222.1
click at [300, 348] on div "Take off time 00:00 - 02:30 Landing time 00:00 - 24:00 Duration 19.10 hours" at bounding box center [395, 370] width 257 height 201
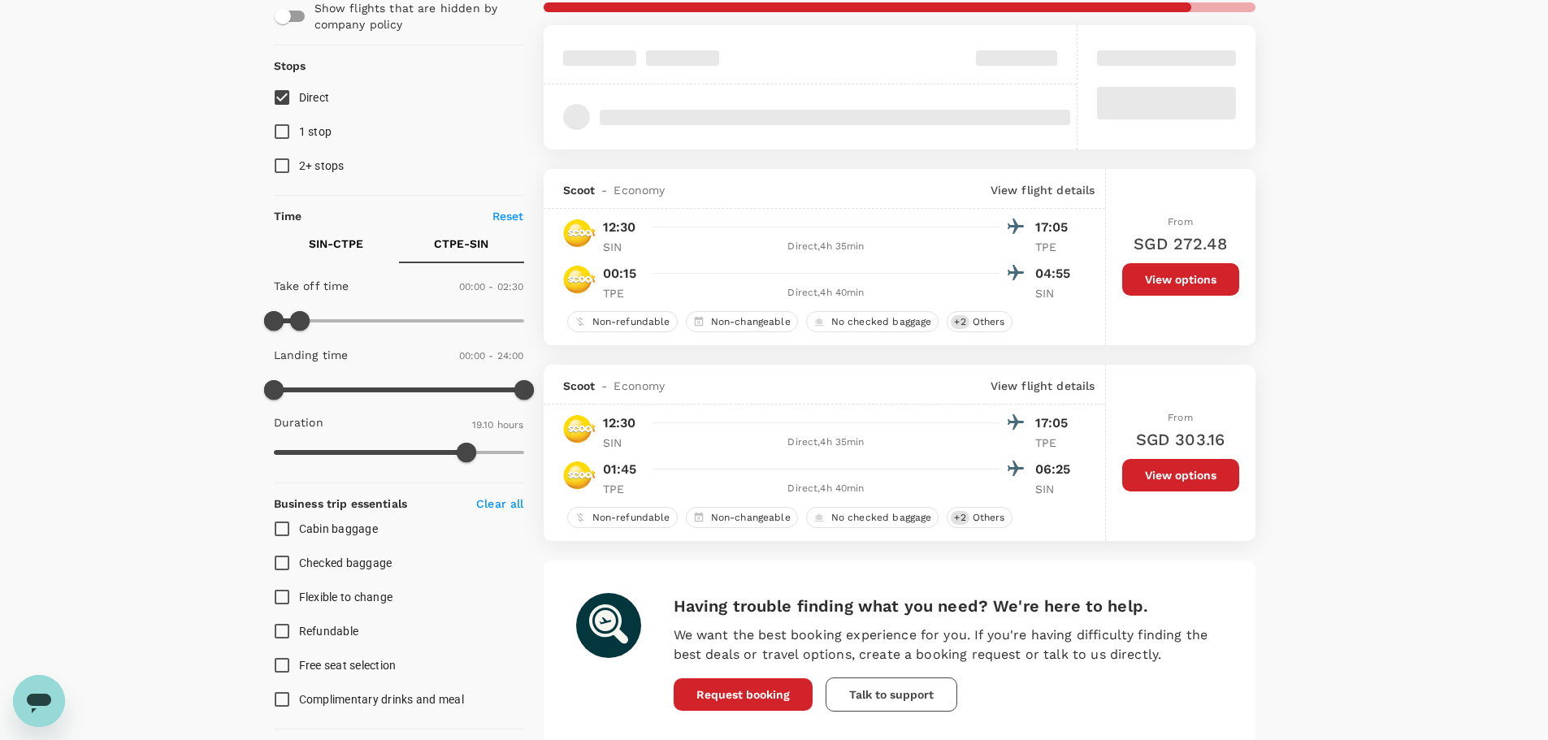
type input "SGD"
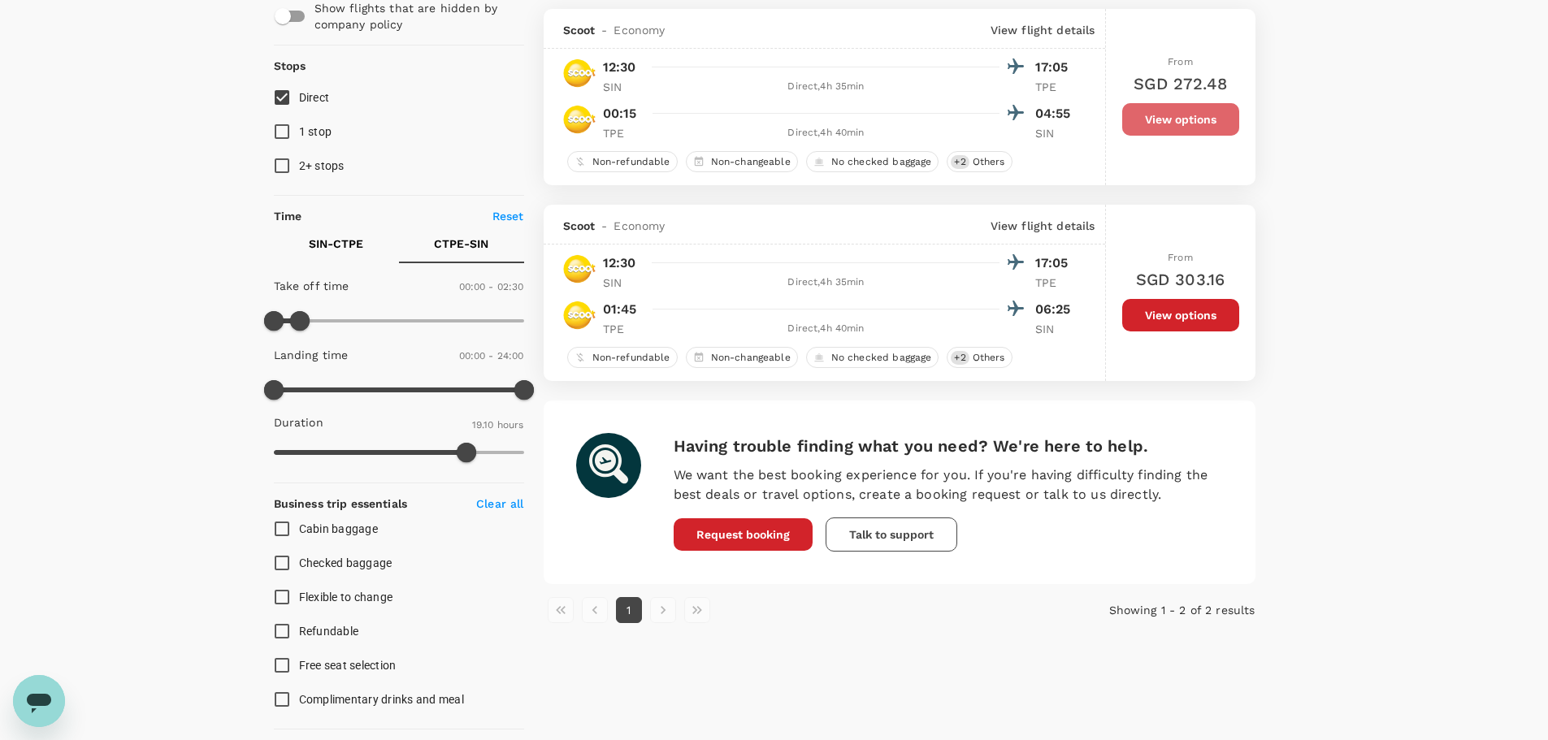
click at [1154, 120] on button "View options" at bounding box center [1180, 119] width 117 height 33
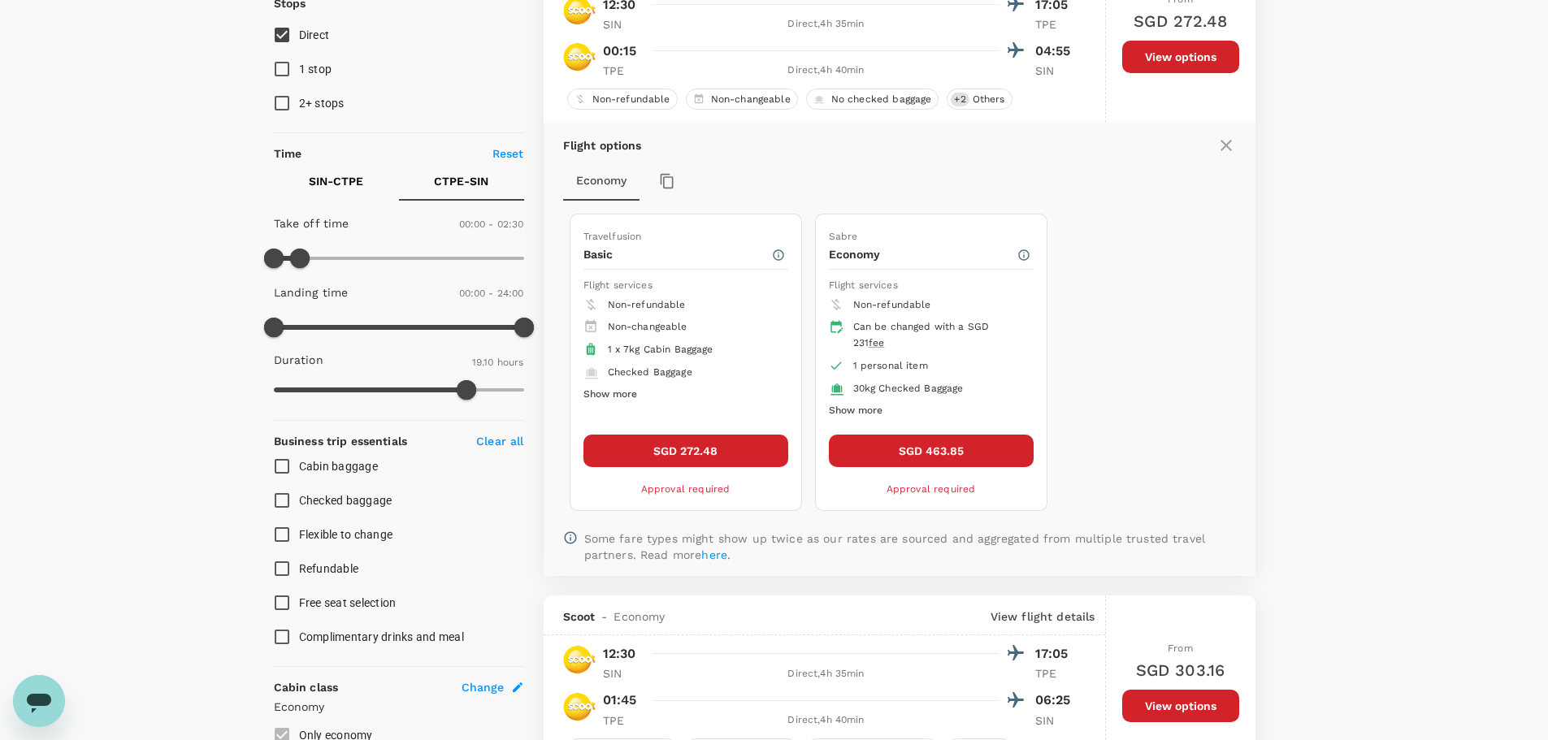
scroll to position [253, 0]
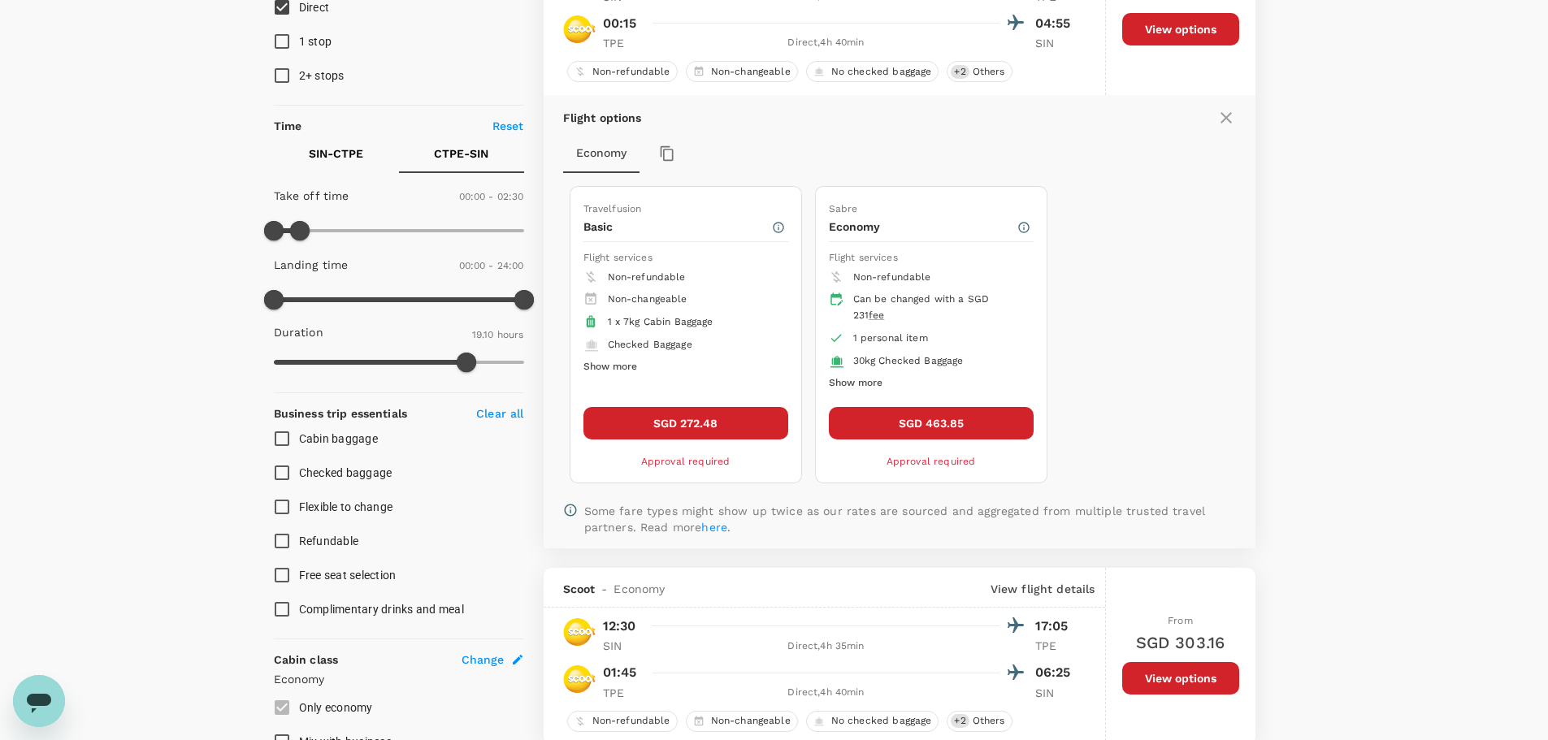
click at [602, 372] on button "Show more" at bounding box center [611, 367] width 54 height 21
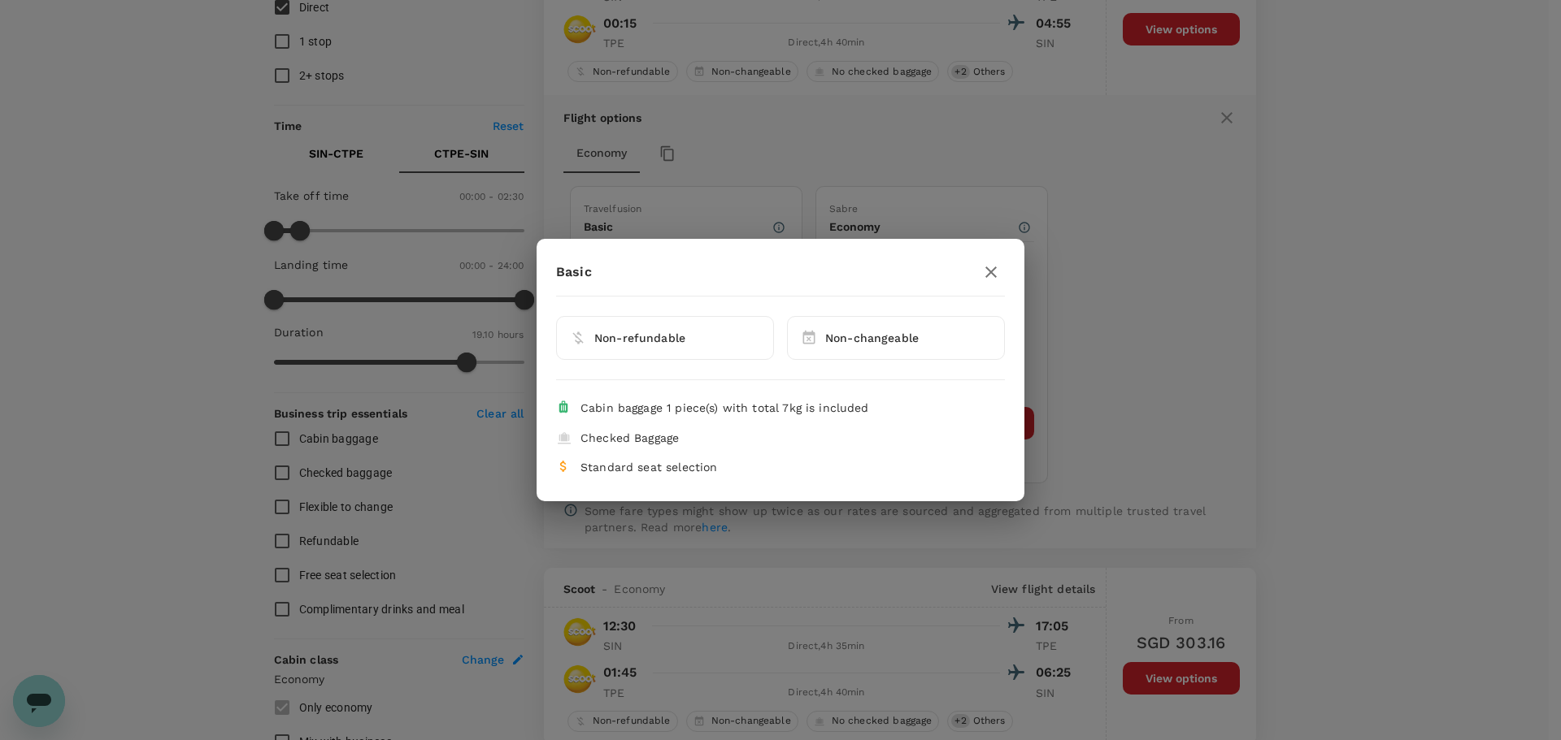
click at [992, 271] on icon "button" at bounding box center [990, 272] width 11 height 11
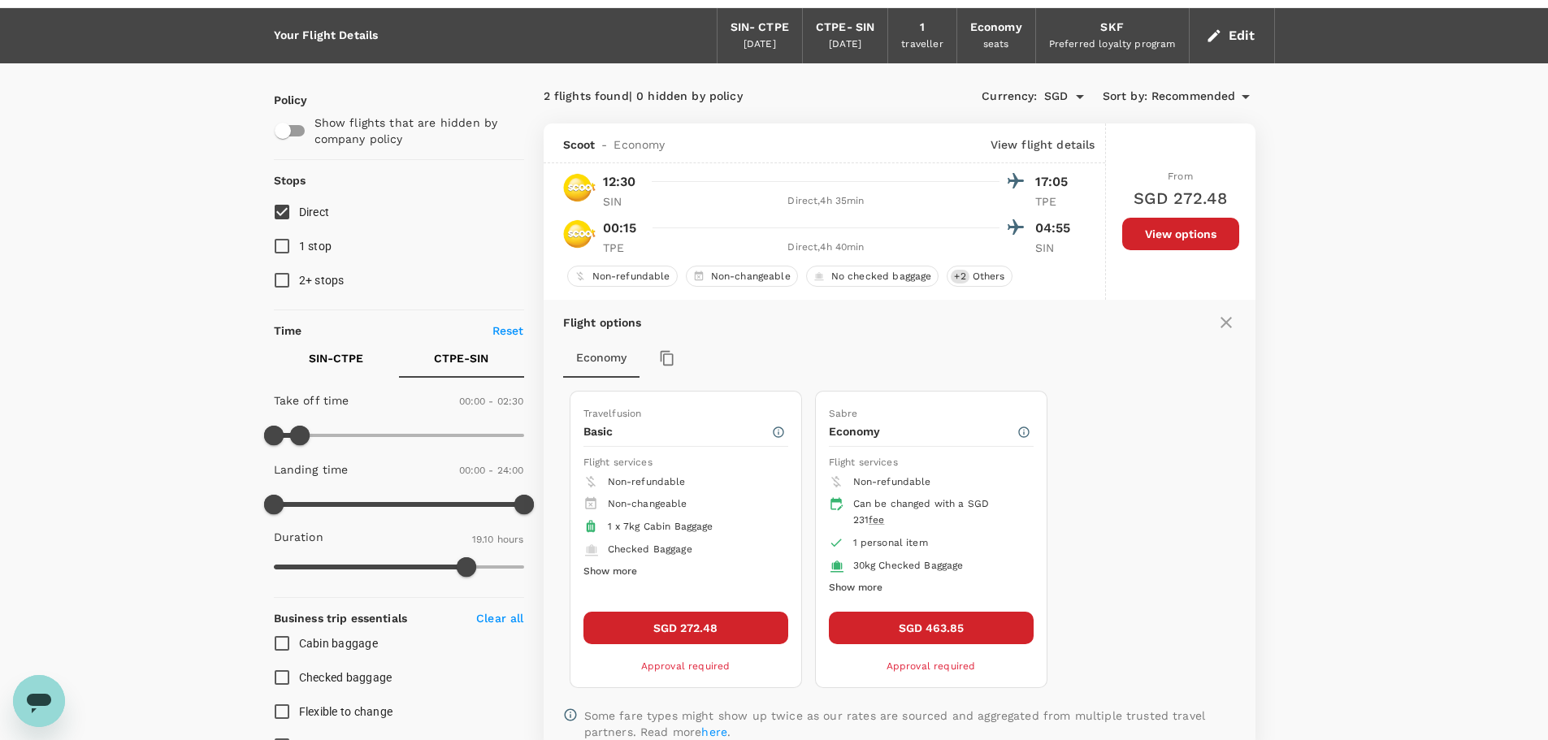
scroll to position [0, 0]
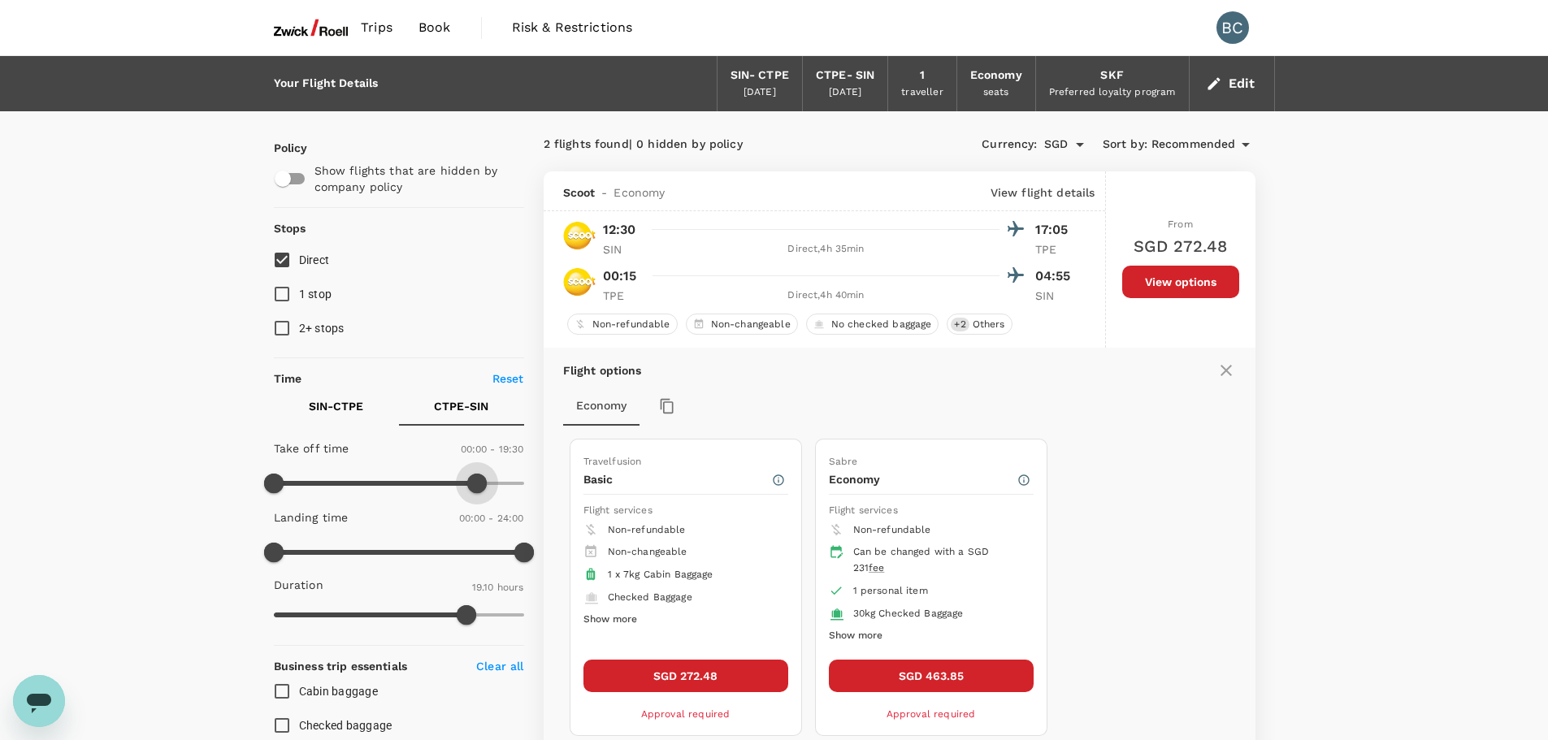
type input "1200"
drag, startPoint x: 350, startPoint y: 487, endPoint x: 484, endPoint y: 493, distance: 134.2
click at [484, 493] on span at bounding box center [482, 484] width 20 height 20
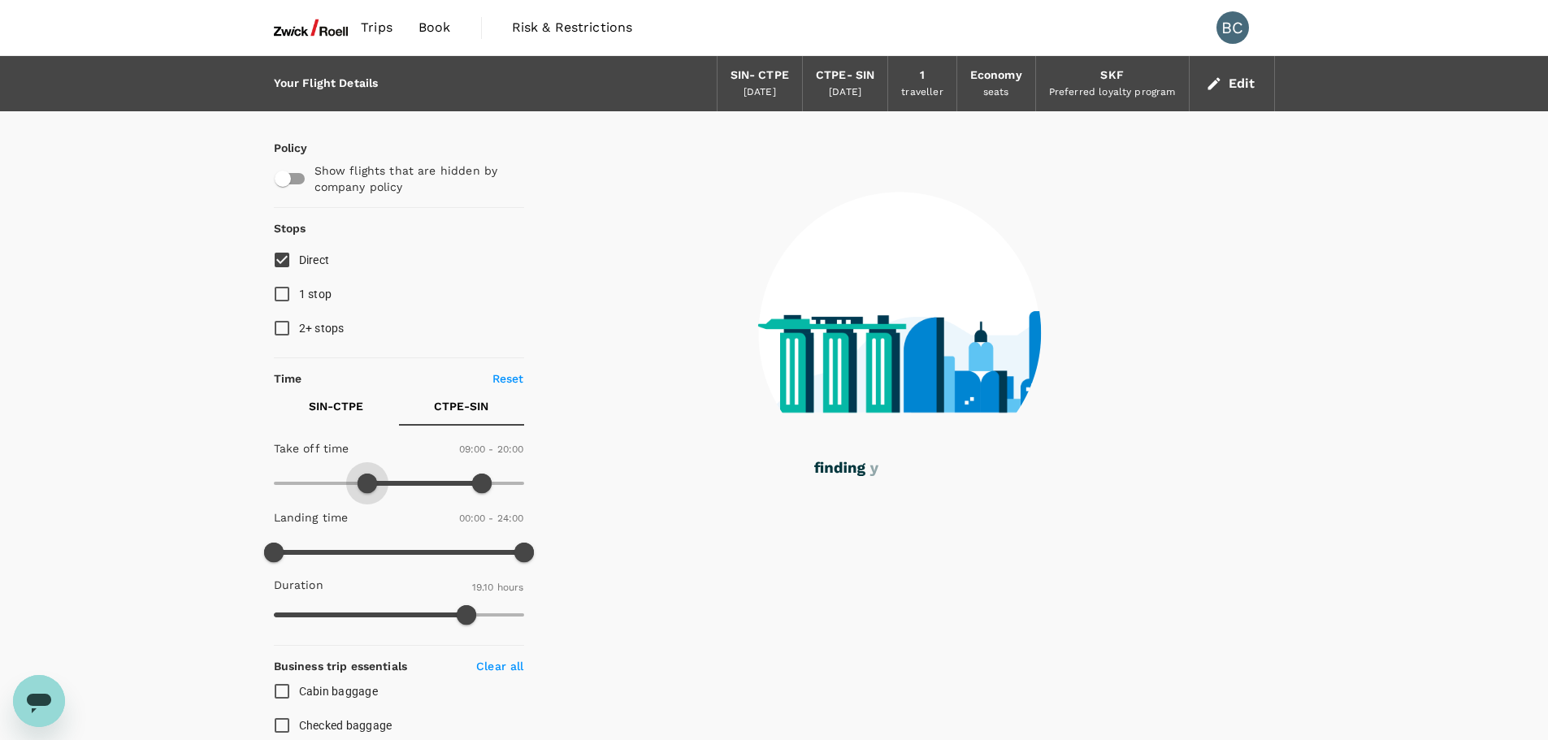
type input "600"
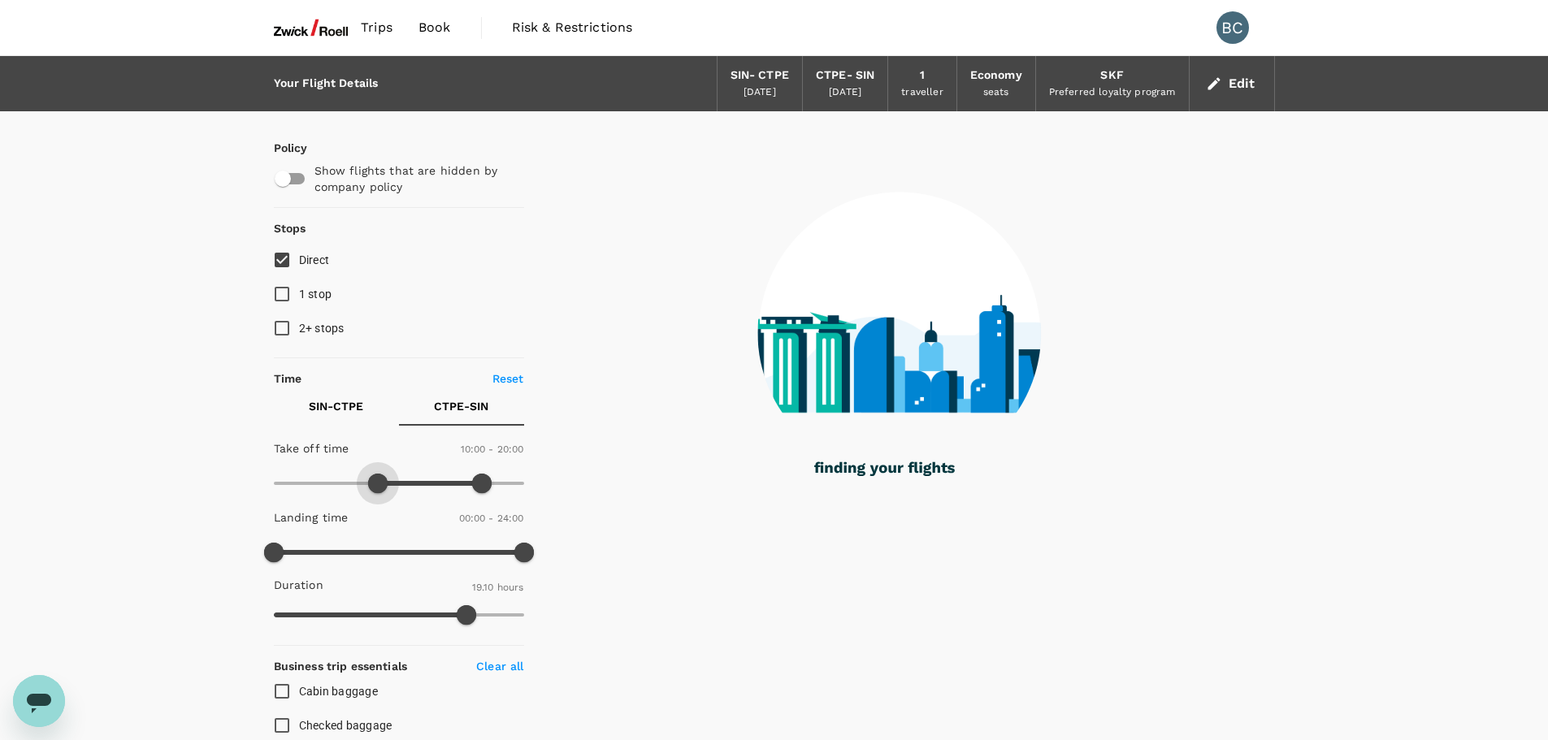
drag, startPoint x: 283, startPoint y: 480, endPoint x: 378, endPoint y: 480, distance: 95.1
click at [378, 480] on span at bounding box center [378, 484] width 20 height 20
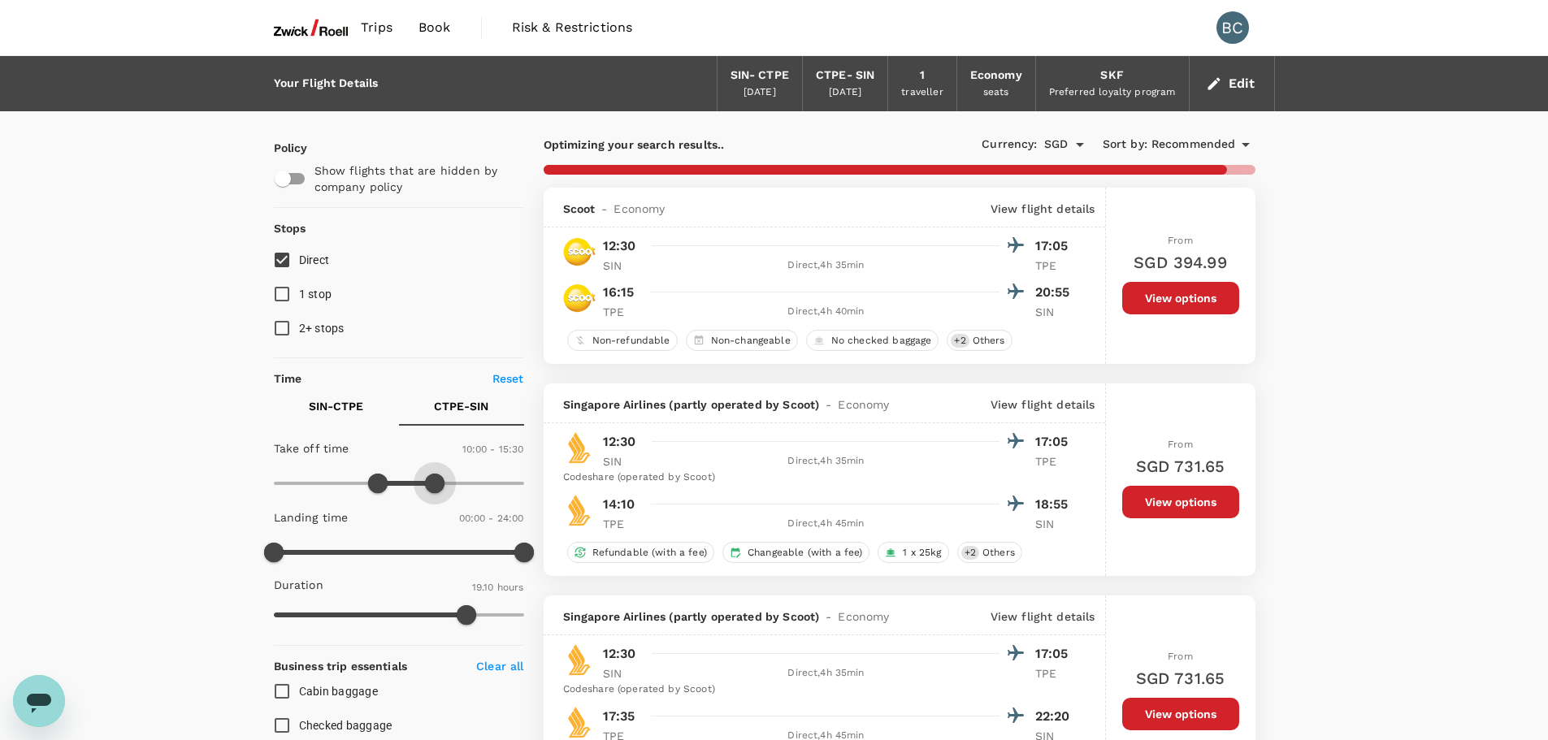
type input "900"
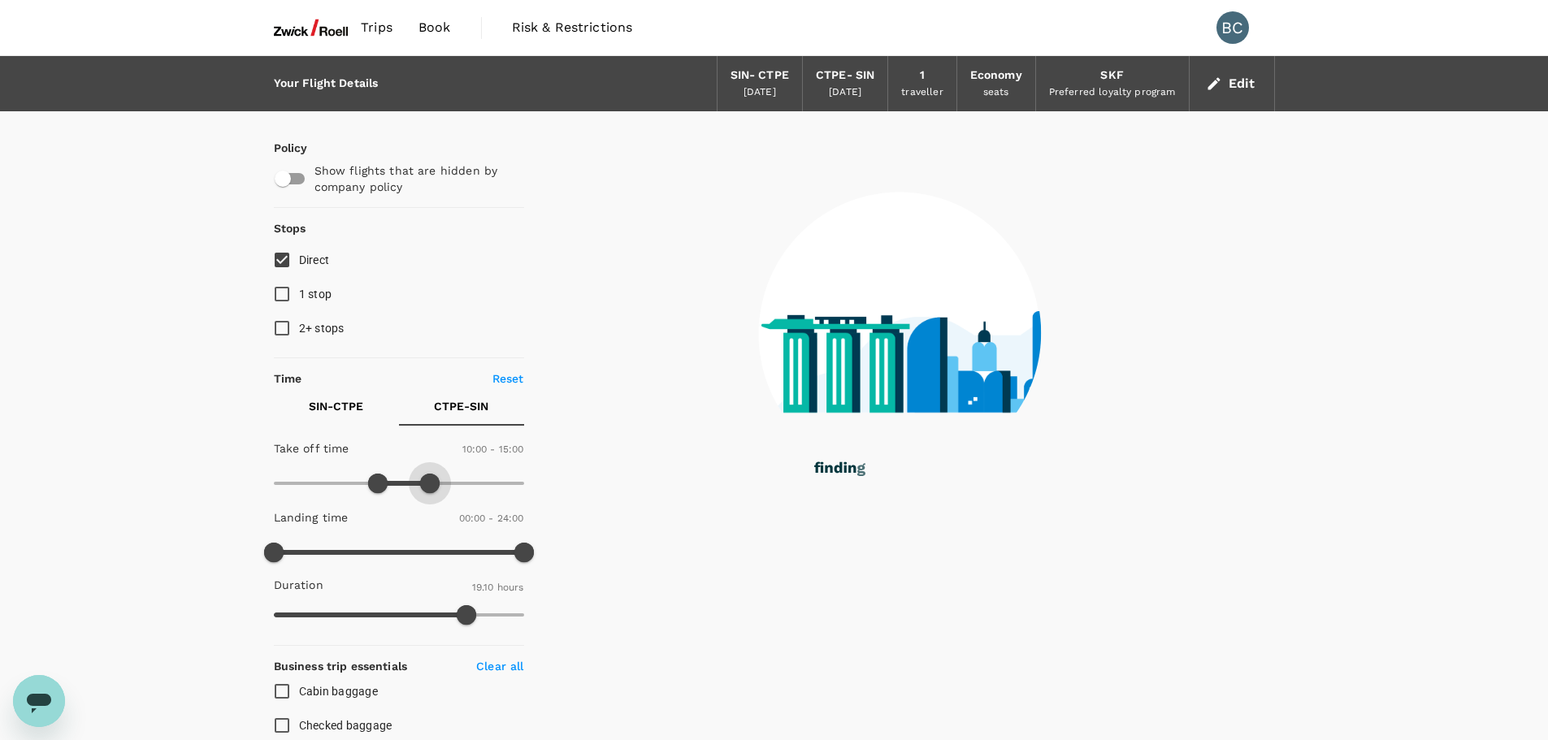
drag, startPoint x: 478, startPoint y: 480, endPoint x: 431, endPoint y: 489, distance: 48.0
click at [431, 489] on span at bounding box center [430, 484] width 20 height 20
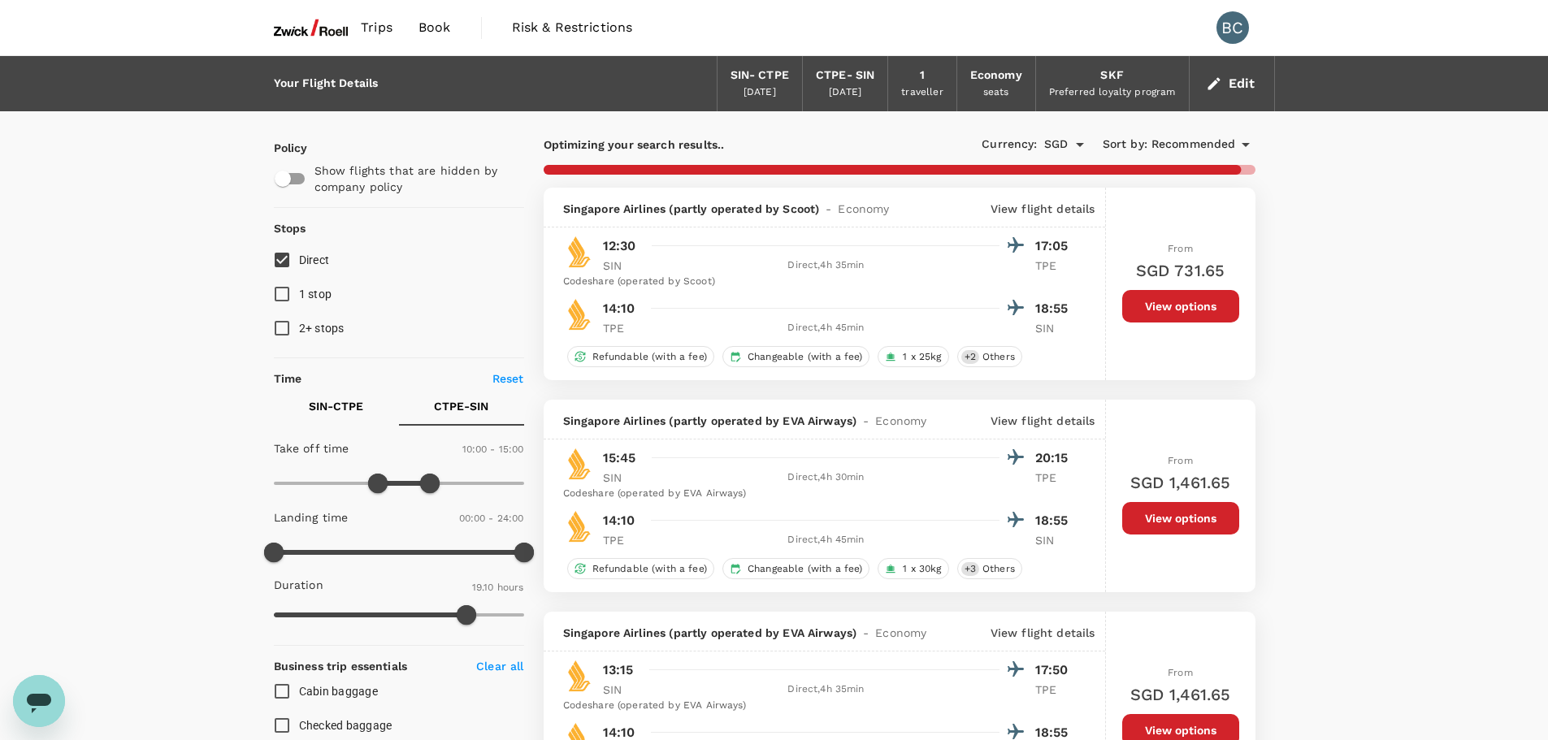
click at [469, 413] on p "CTPE - SIN" at bounding box center [461, 406] width 54 height 16
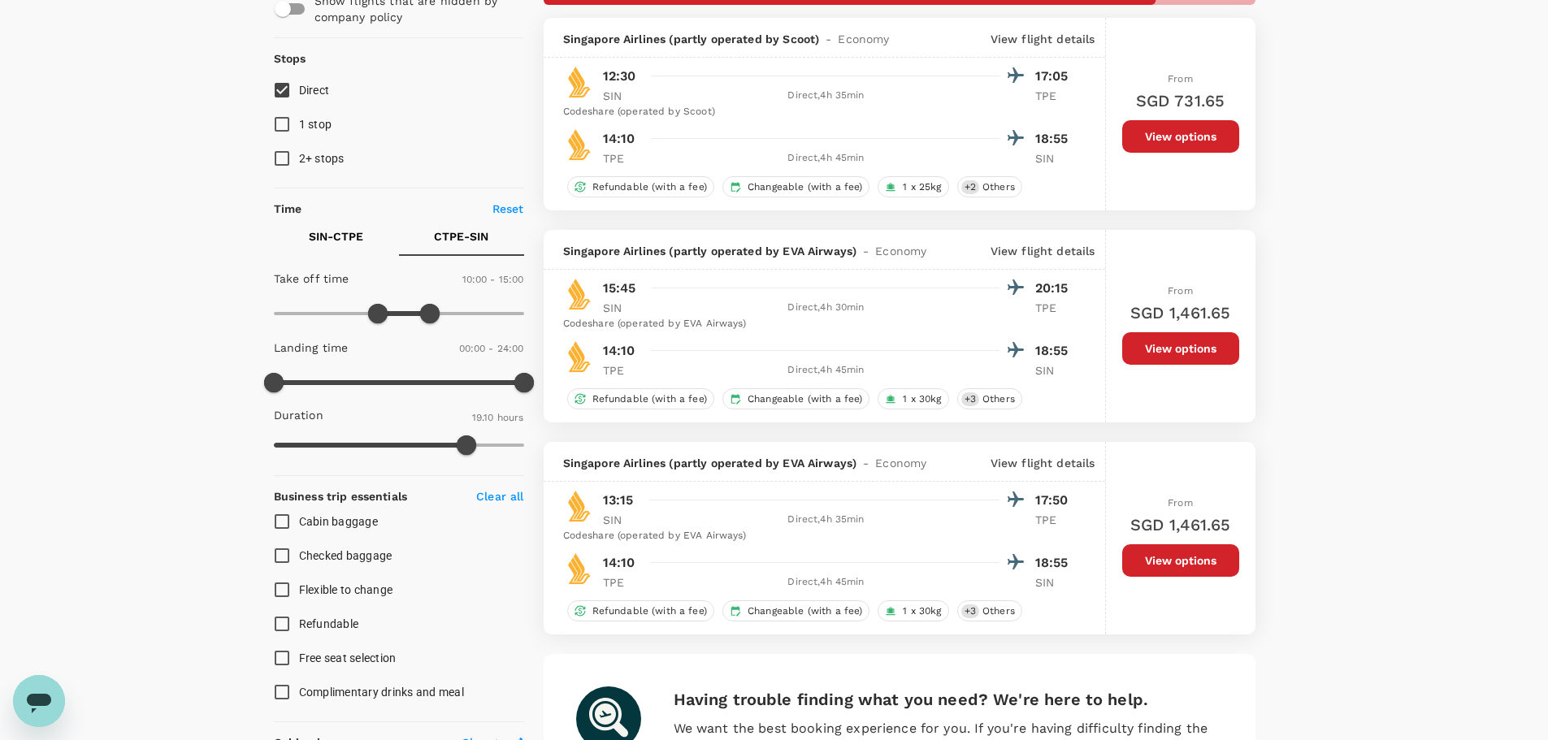
scroll to position [163, 0]
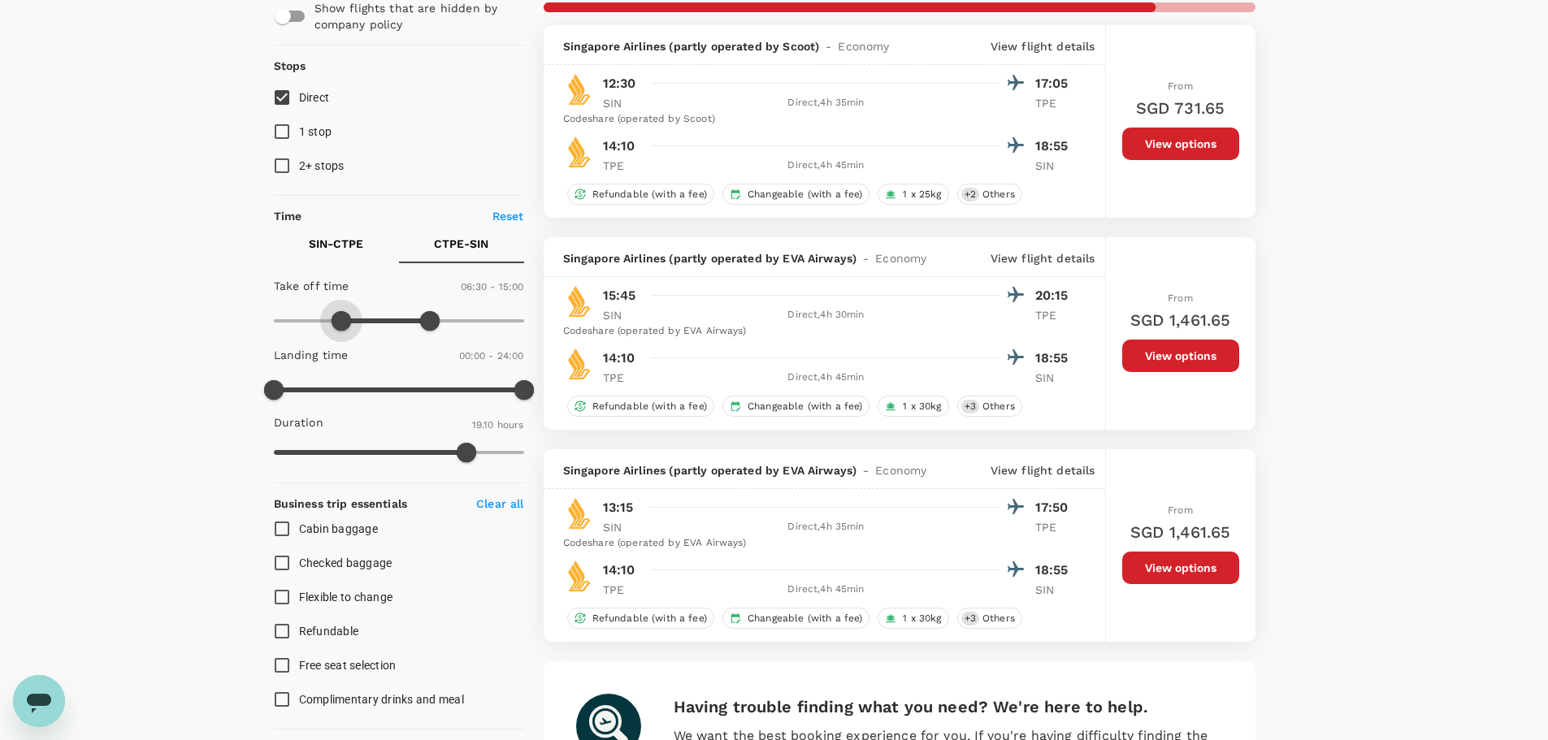
type input "420"
drag, startPoint x: 374, startPoint y: 323, endPoint x: 345, endPoint y: 320, distance: 29.4
click at [345, 320] on span at bounding box center [346, 321] width 20 height 20
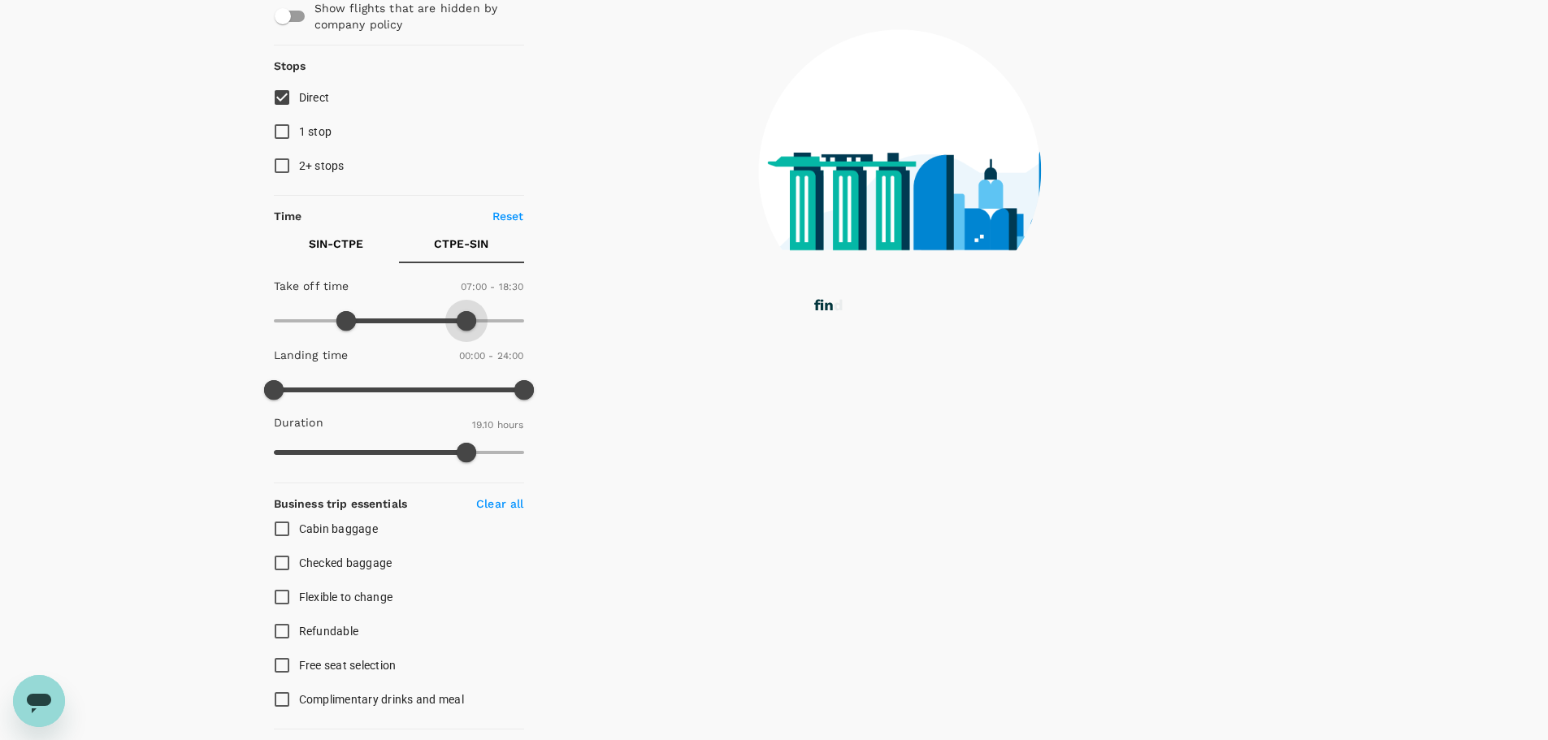
type input "1170"
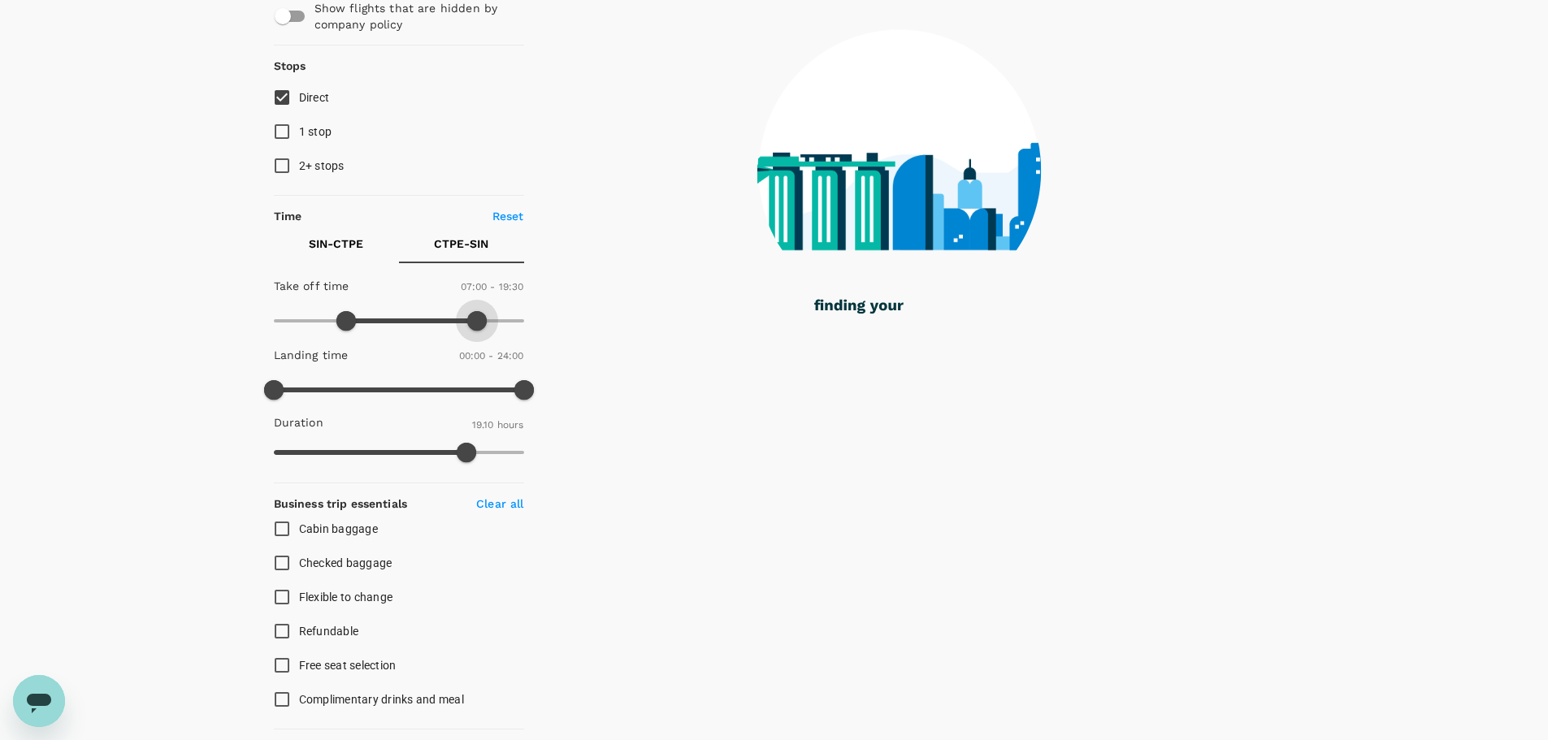
drag, startPoint x: 430, startPoint y: 323, endPoint x: 479, endPoint y: 318, distance: 49.0
click at [479, 318] on span at bounding box center [477, 321] width 20 height 20
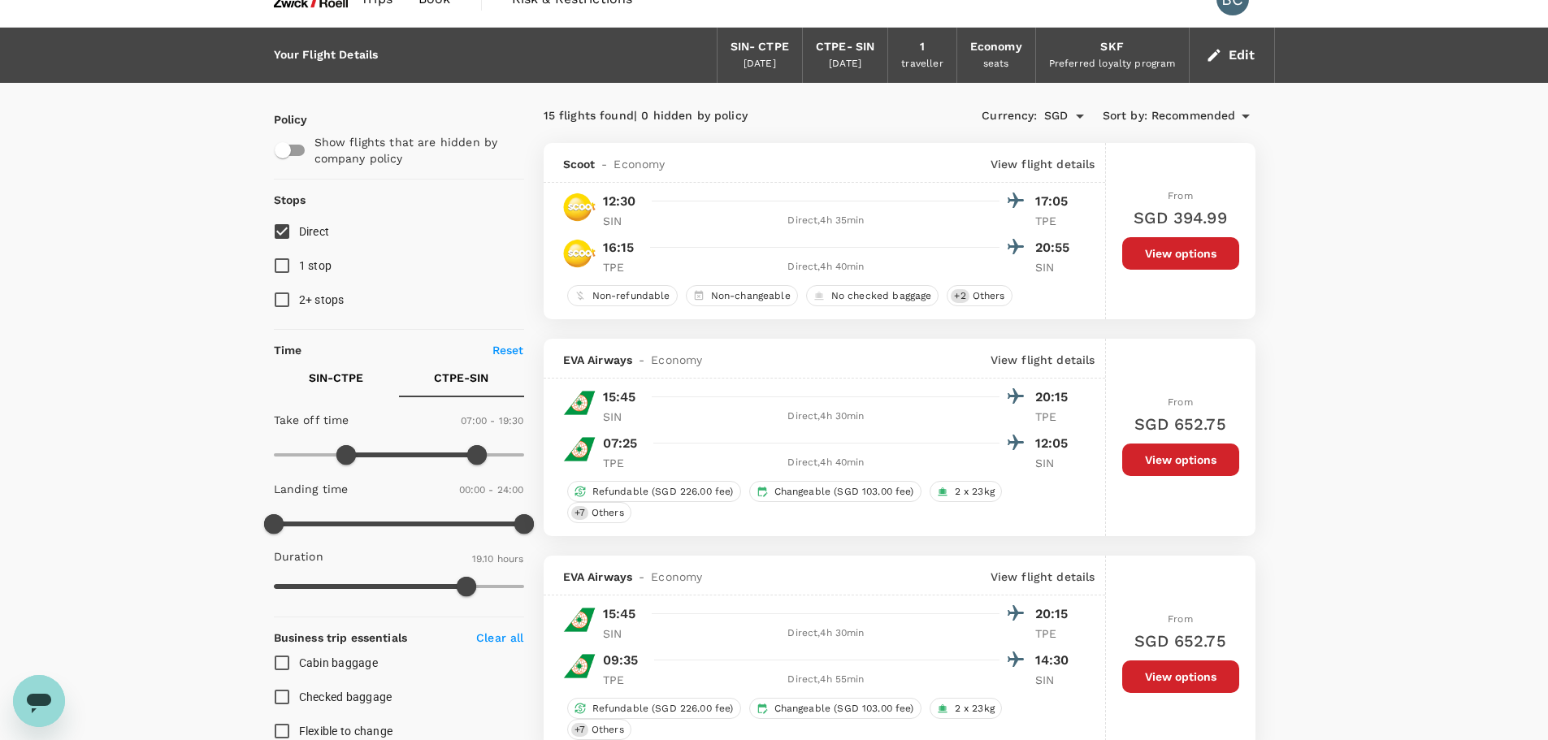
scroll to position [0, 0]
